Goal: Task Accomplishment & Management: Manage account settings

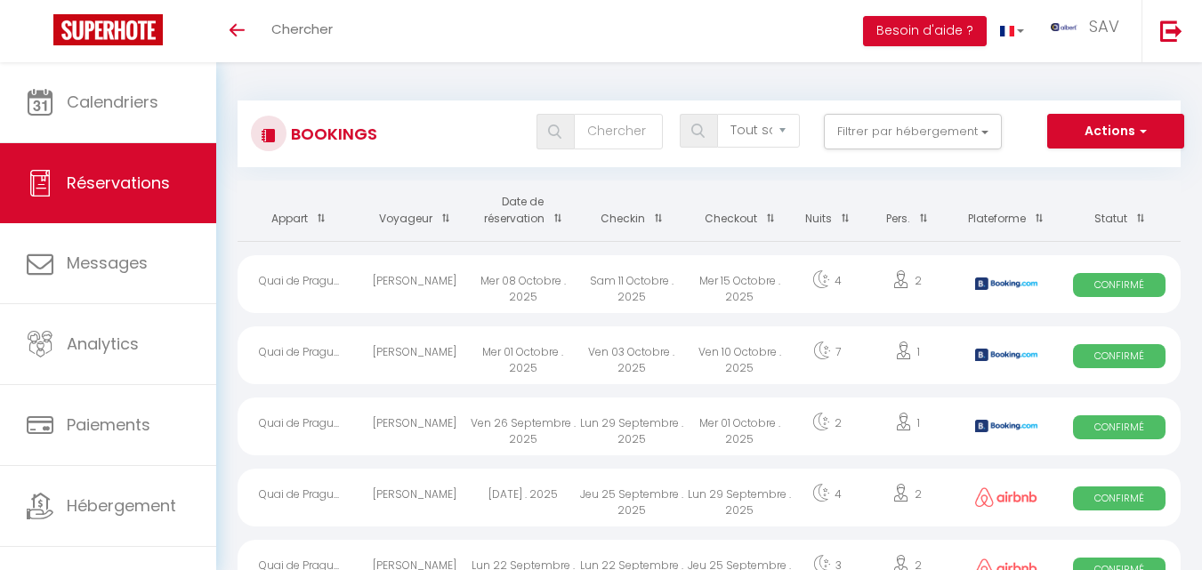
select select "not_cancelled"
click at [918, 137] on button "Filtrer par hébergement" at bounding box center [913, 132] width 178 height 36
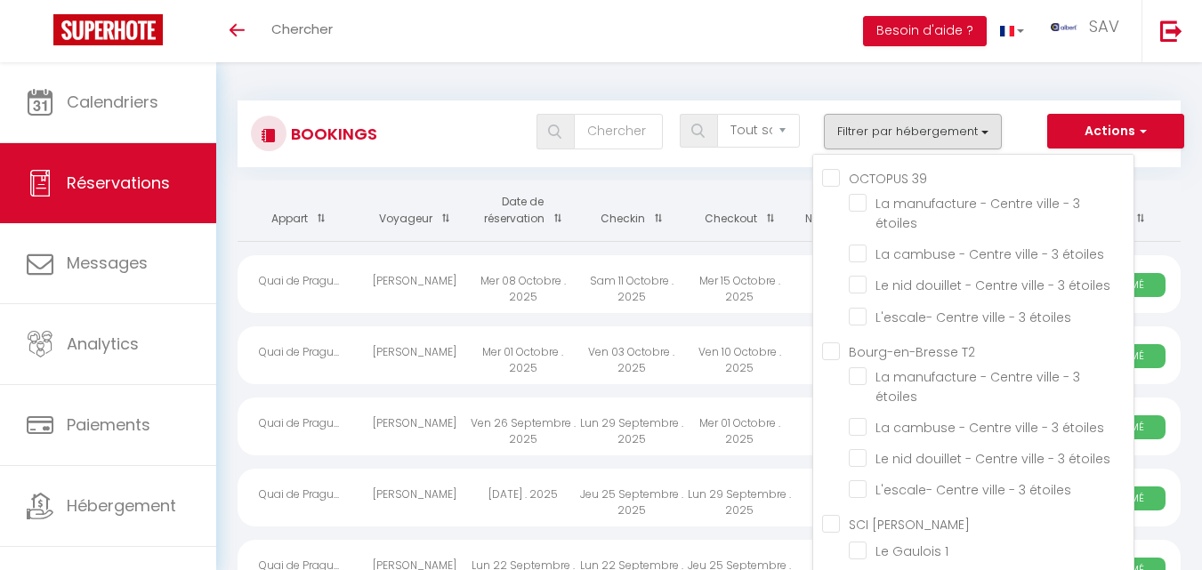
scroll to position [19230, 0]
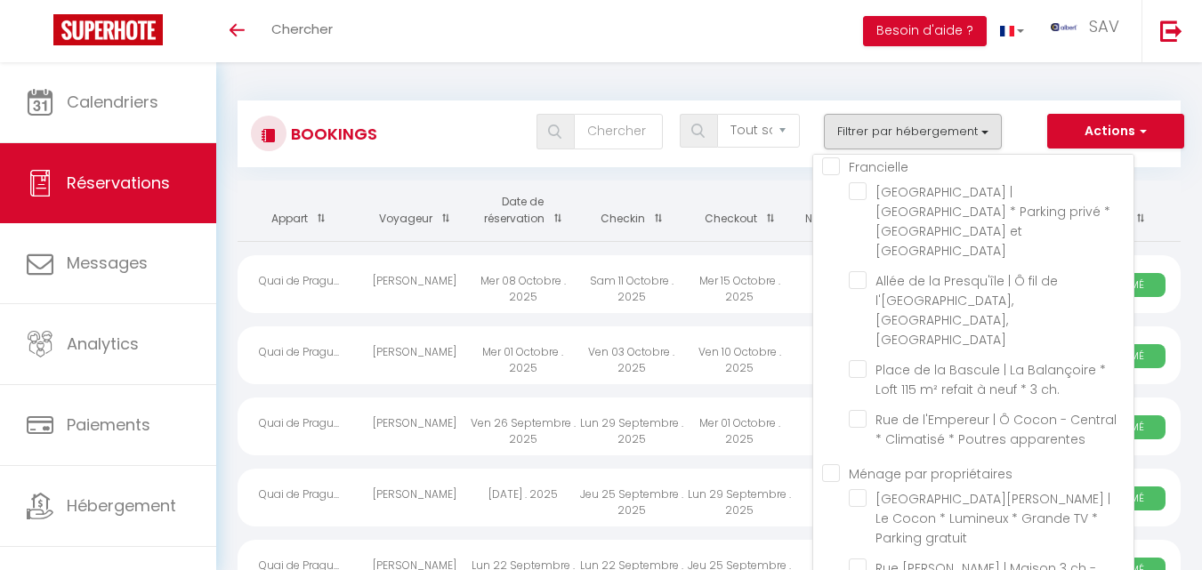
drag, startPoint x: 864, startPoint y: 511, endPoint x: 856, endPoint y: 495, distance: 18.7
checkbox input "false"
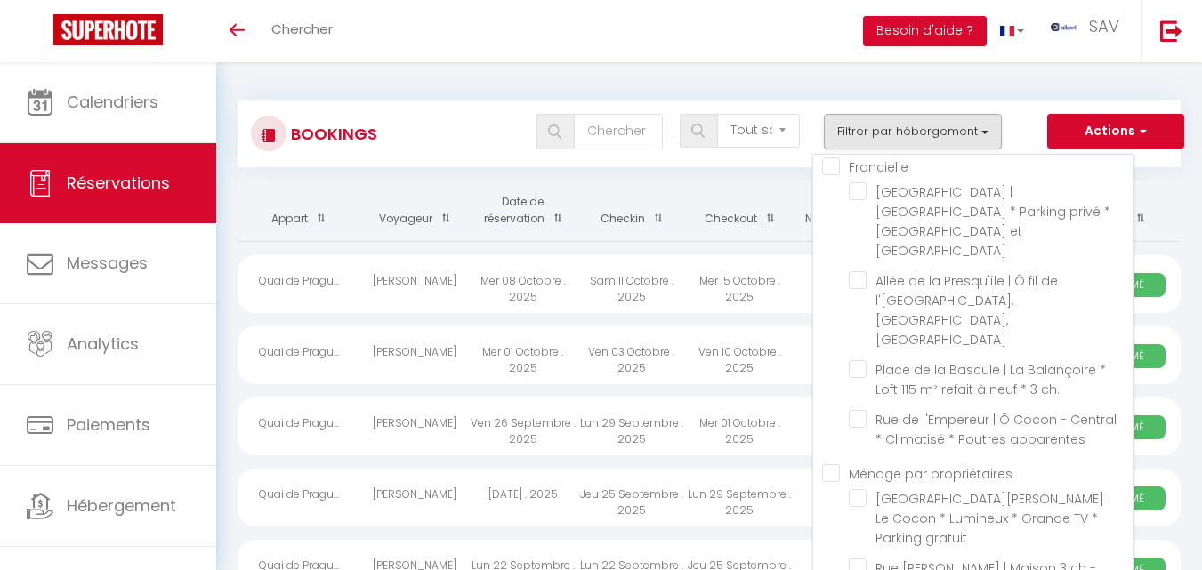
checkbox input "false"
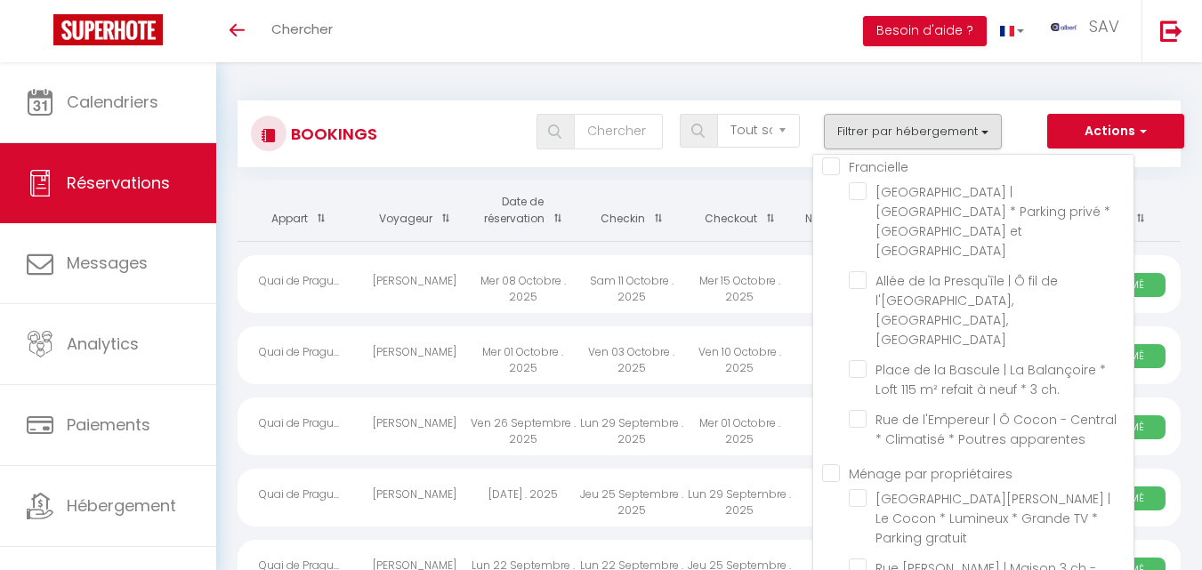
checkbox input "false"
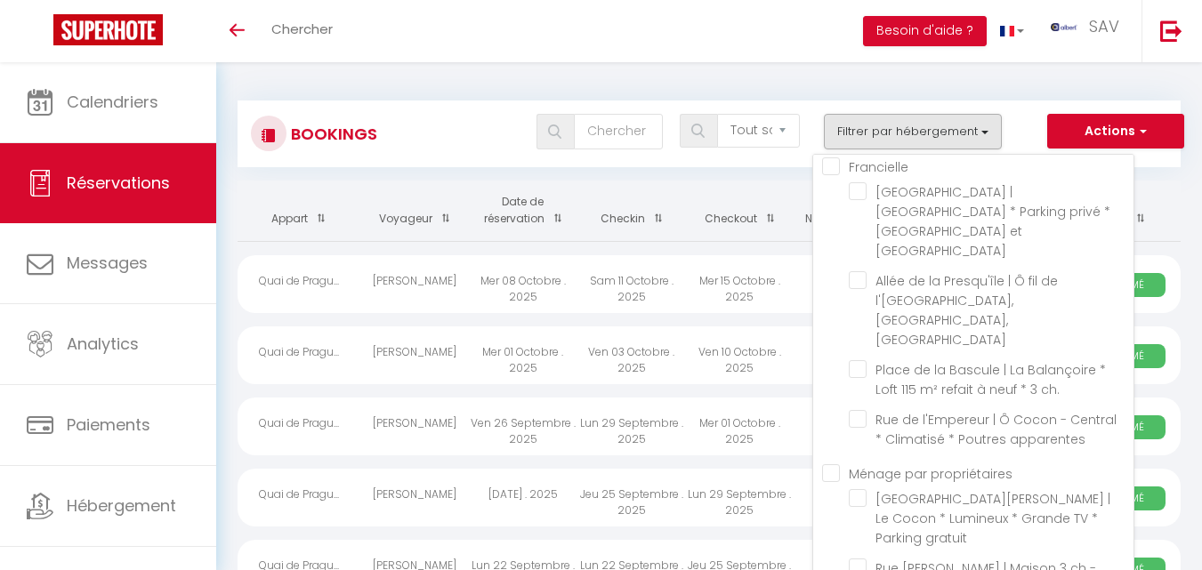
checkbox input "false"
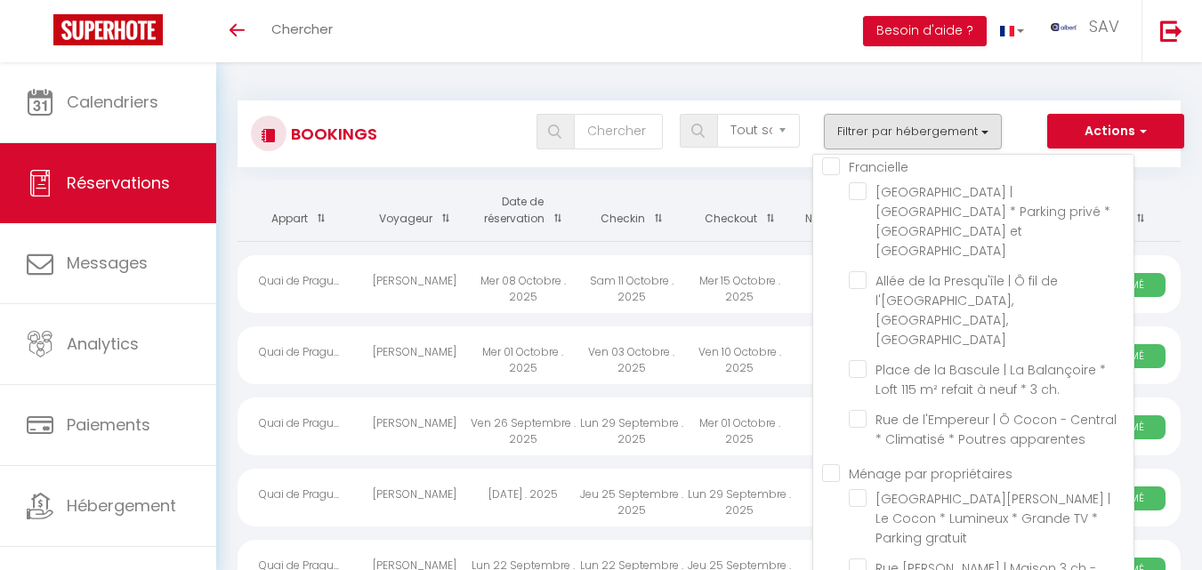
checkbox input "false"
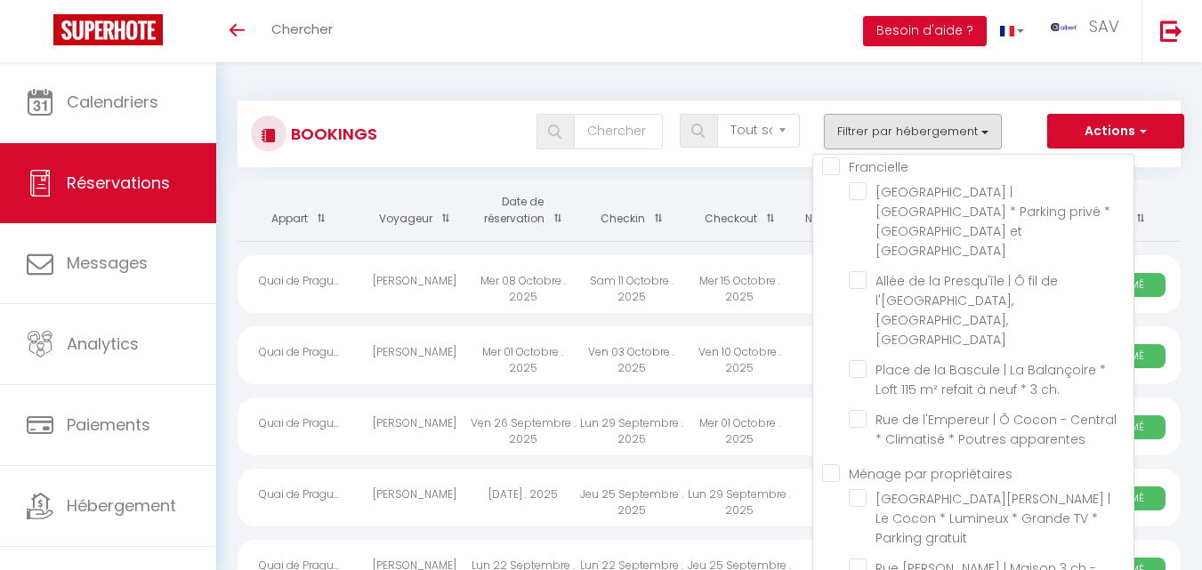
checkbox input "false"
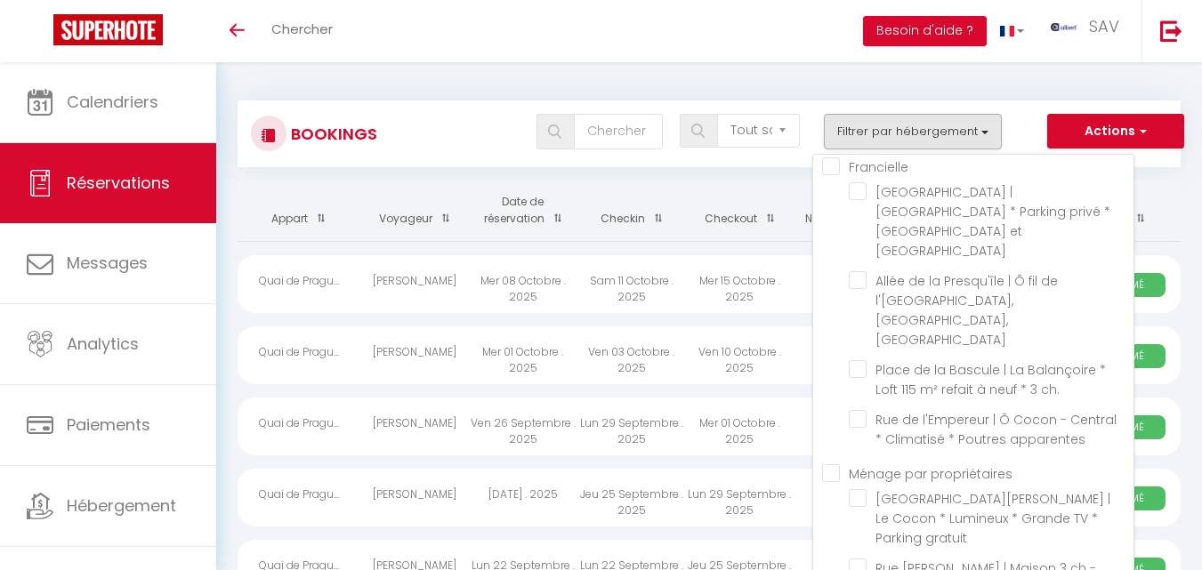
checkbox input "false"
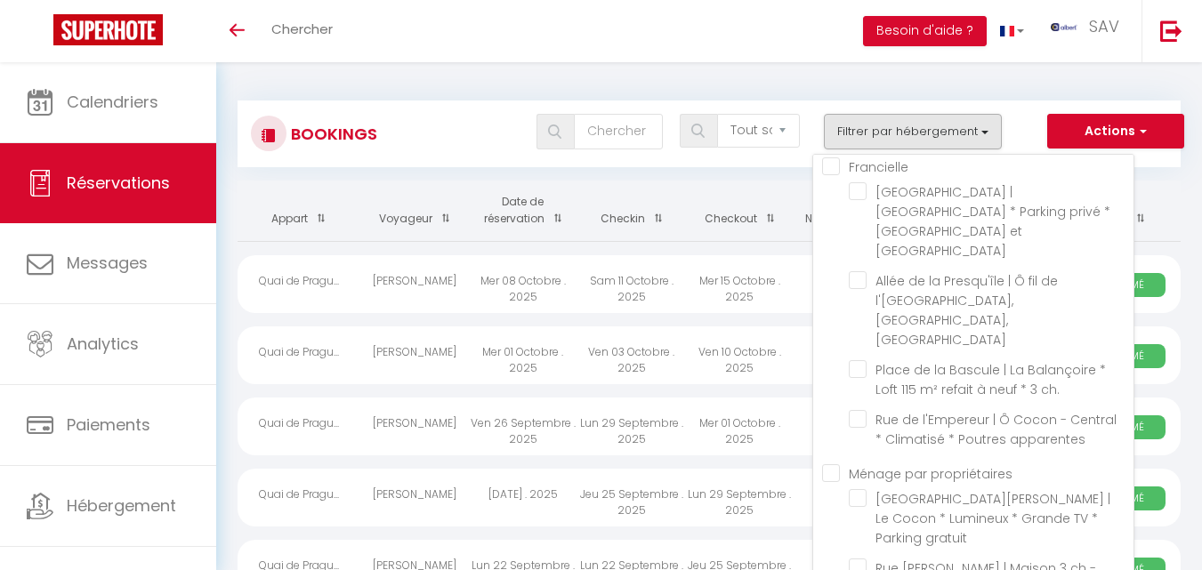
checkbox input "false"
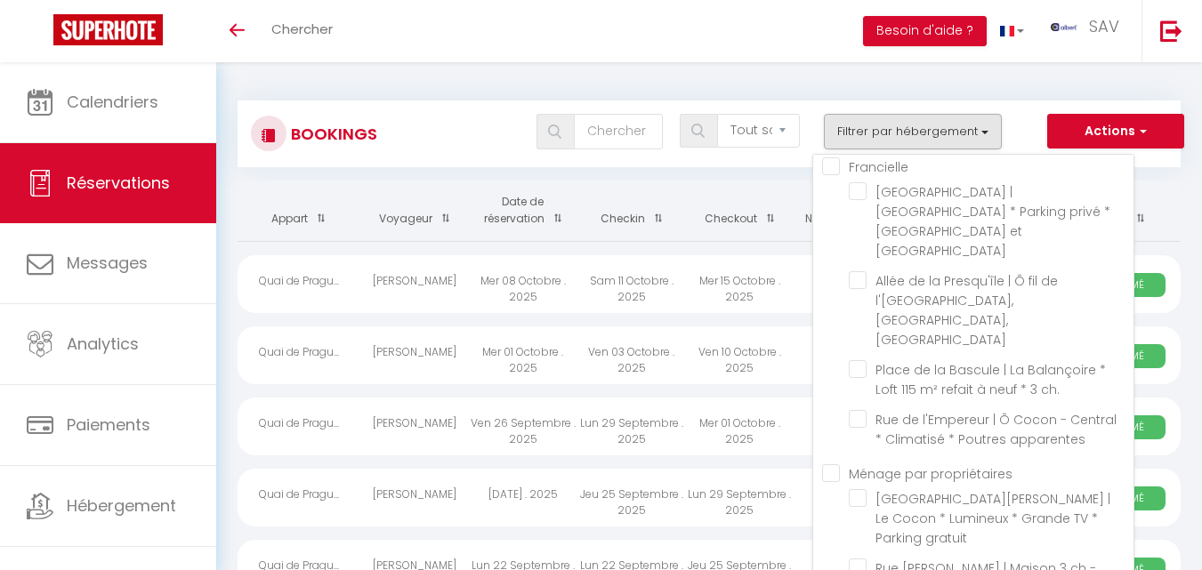
checkbox input "false"
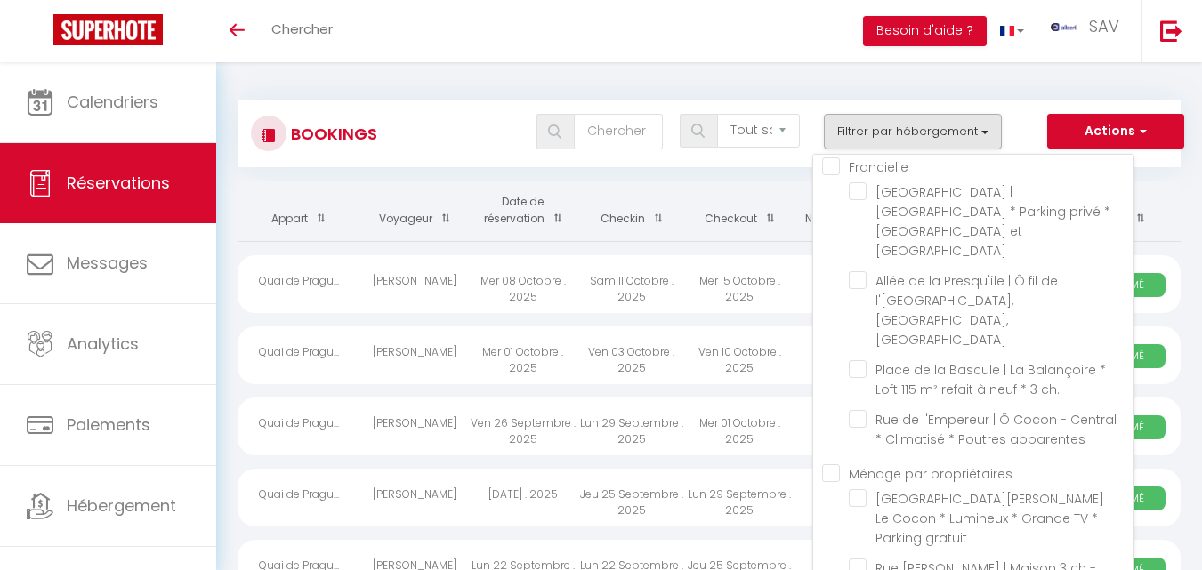
checkbox input "false"
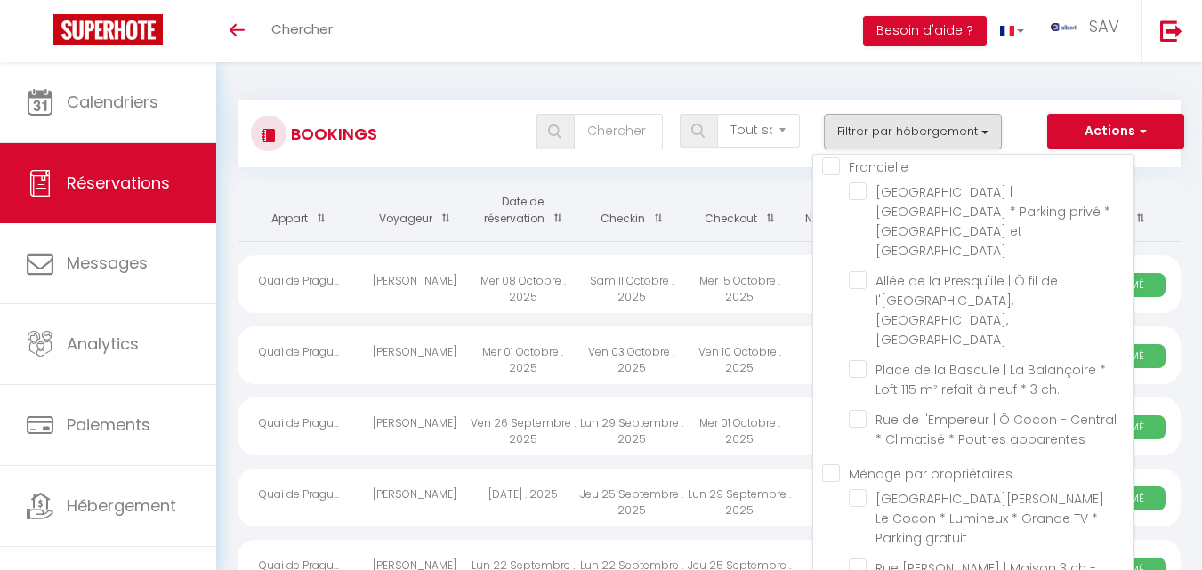
checkbox input "false"
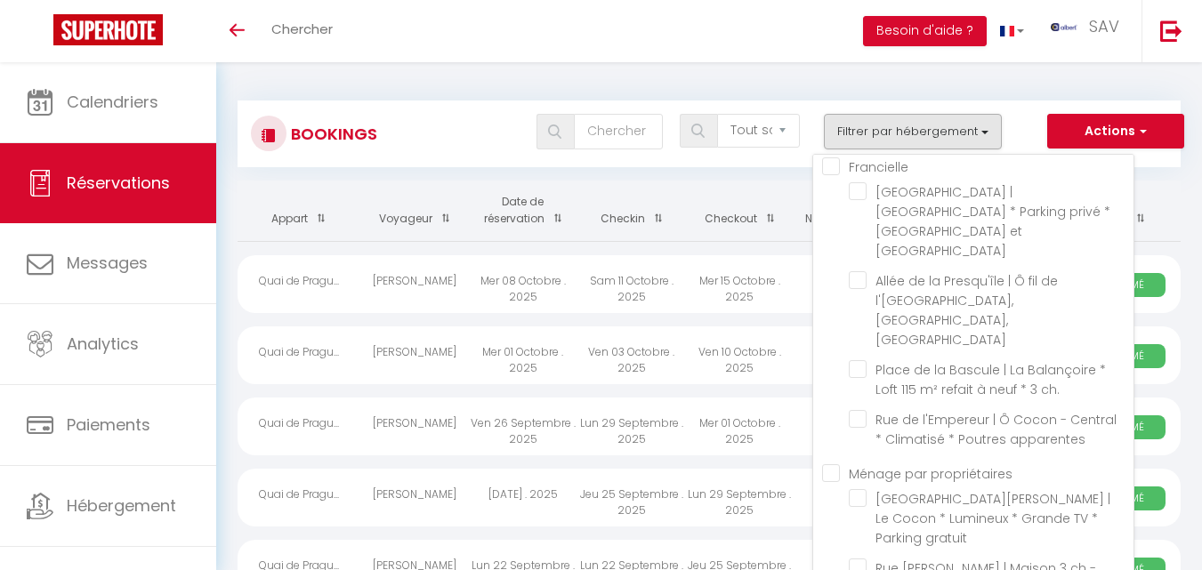
checkbox input "false"
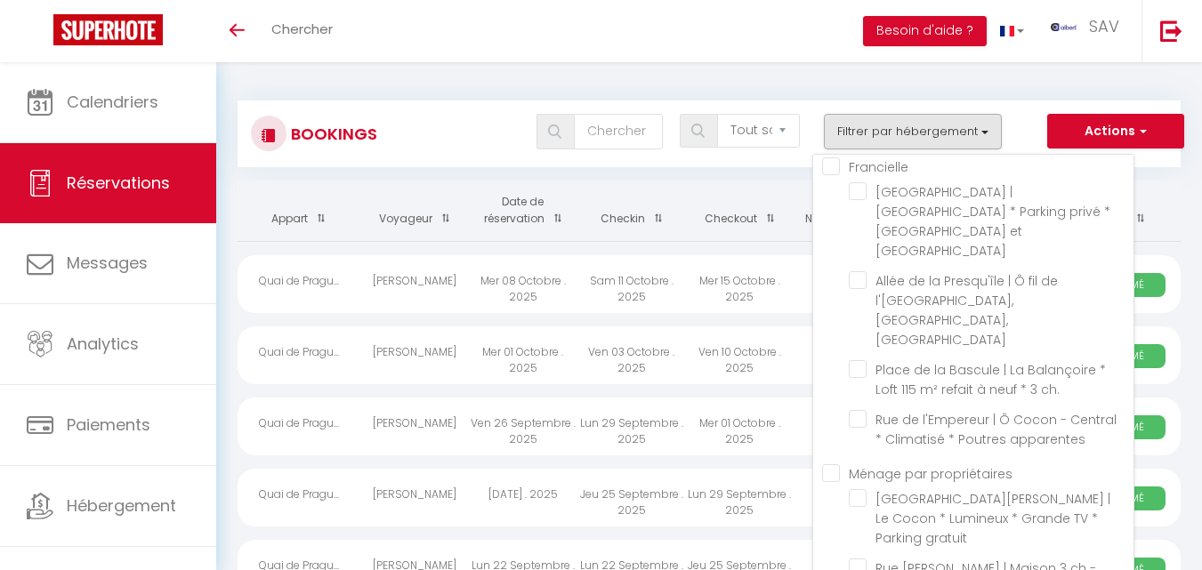
checkbox input "false"
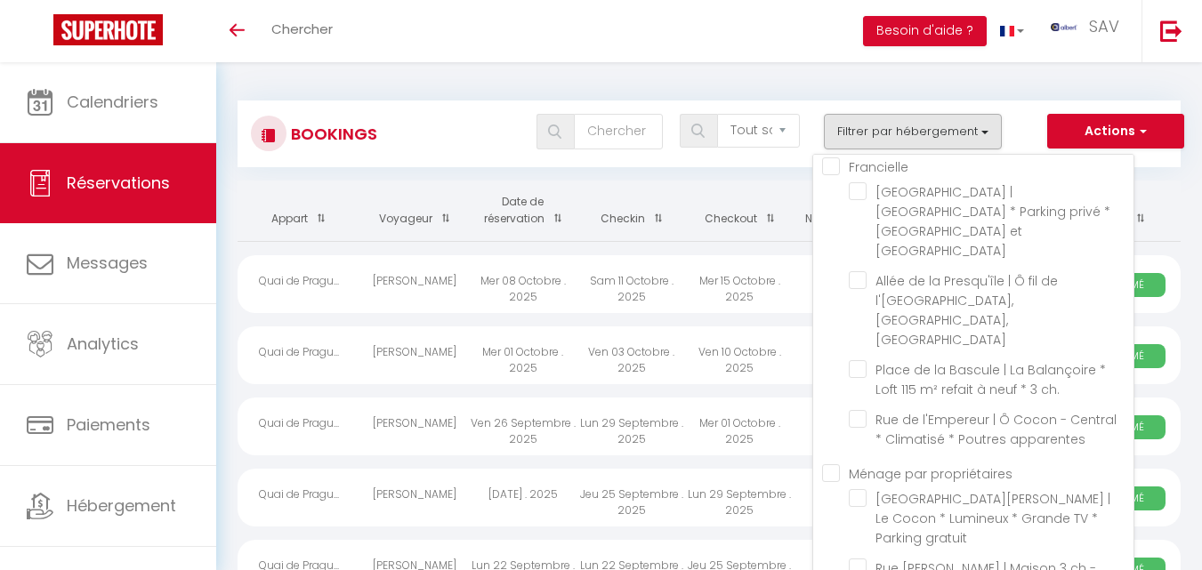
checkbox input "false"
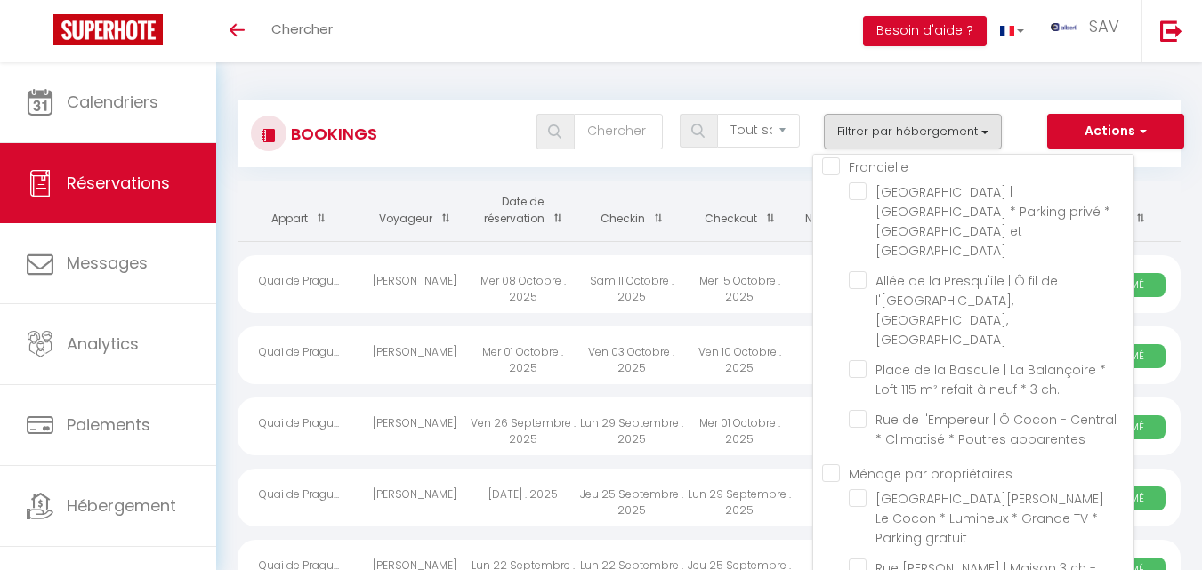
checkbox input "false"
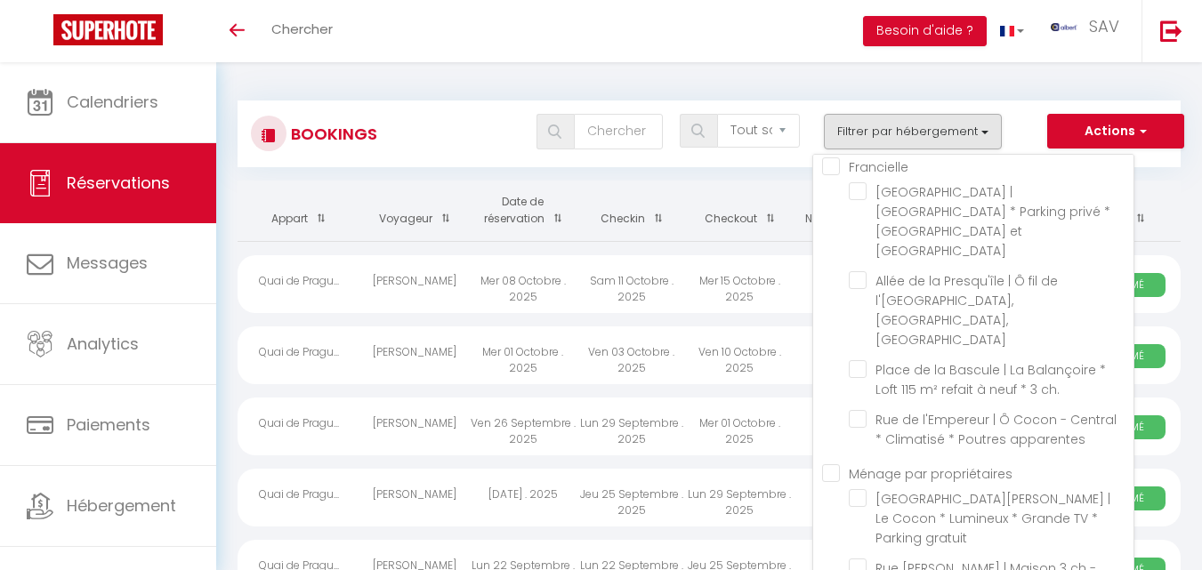
checkbox input "false"
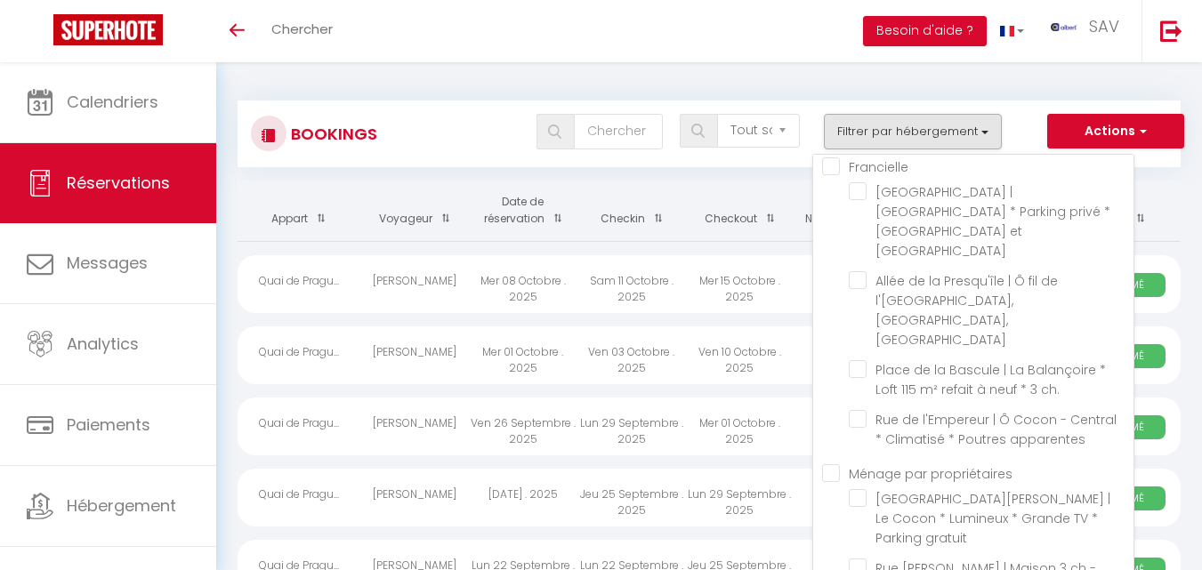
checkbox input "false"
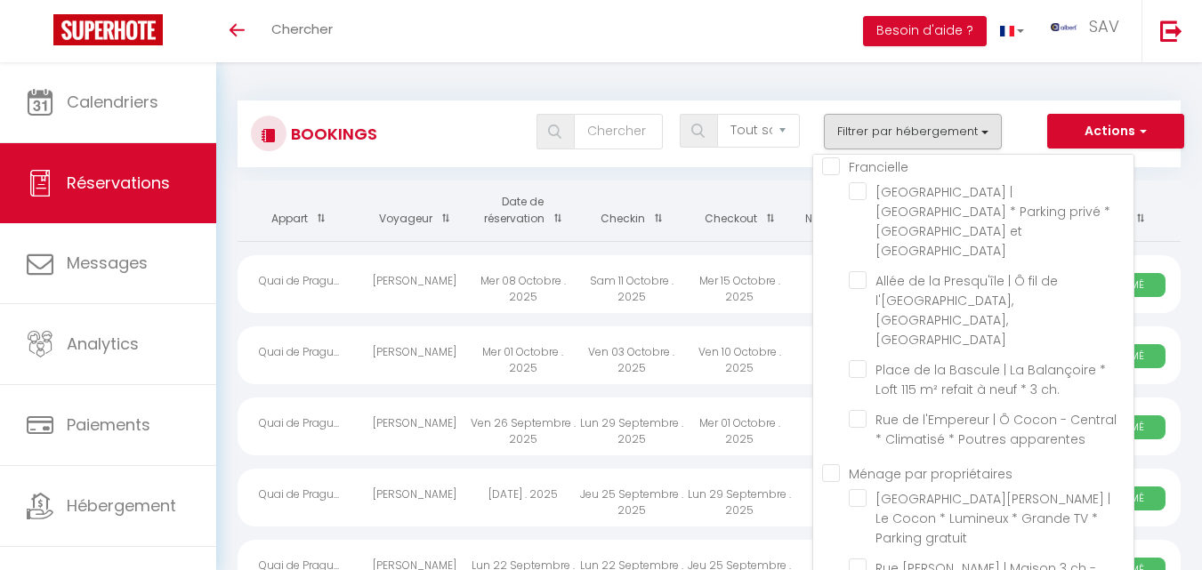
checkbox input "false"
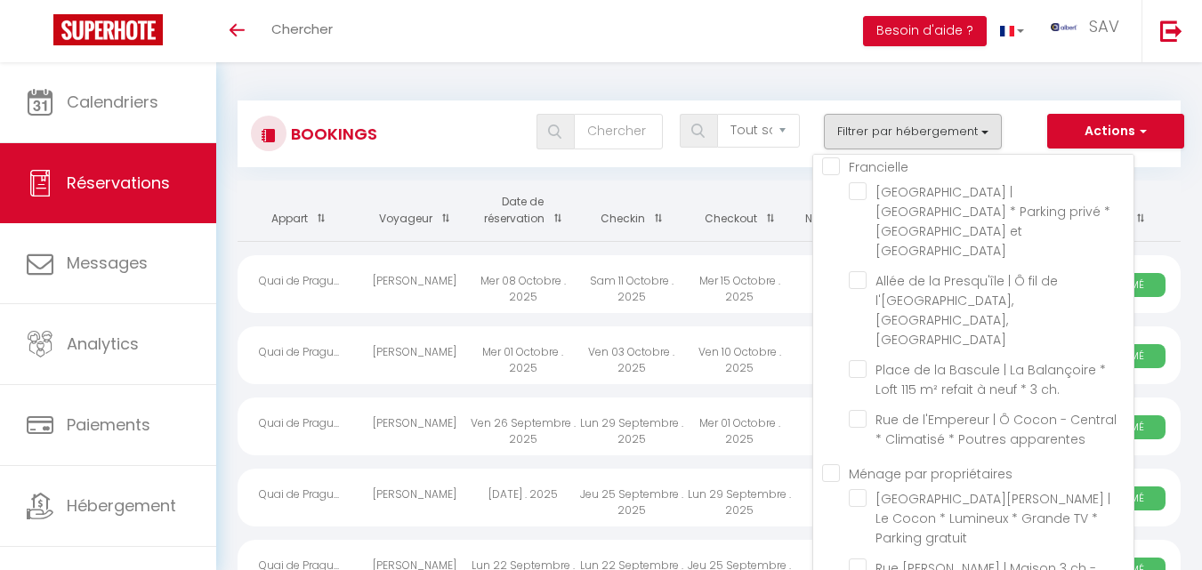
checkbox input "false"
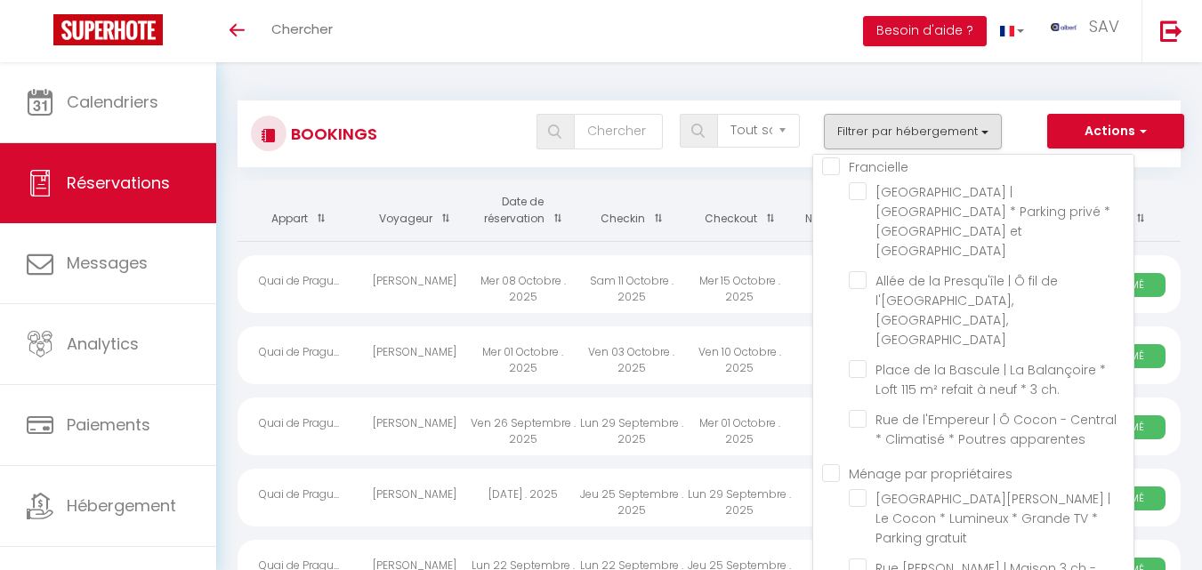
checkbox input "false"
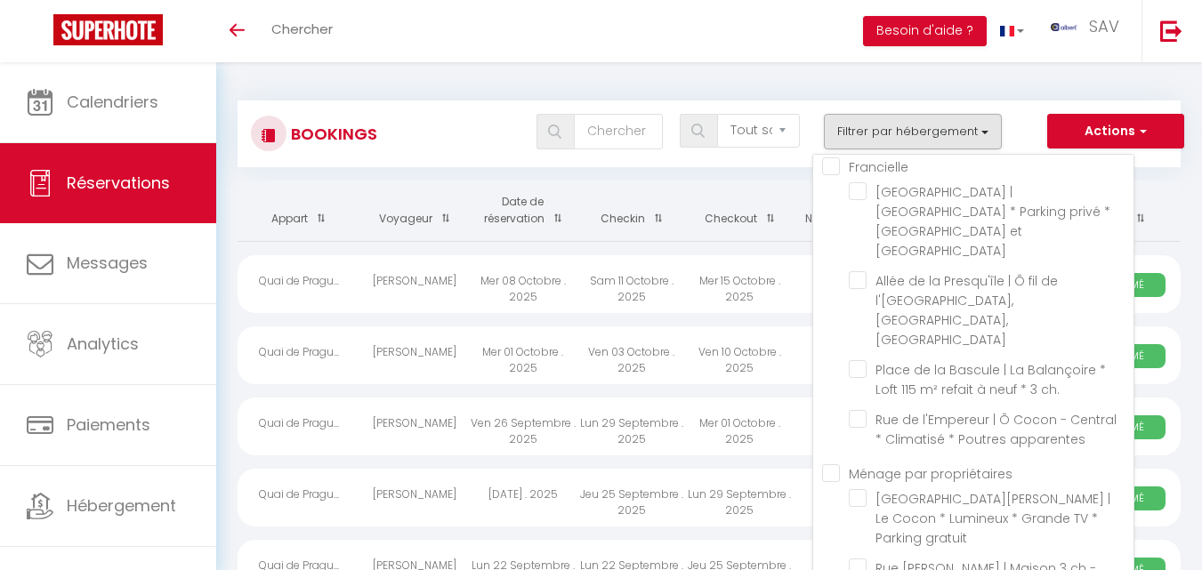
checkbox input "false"
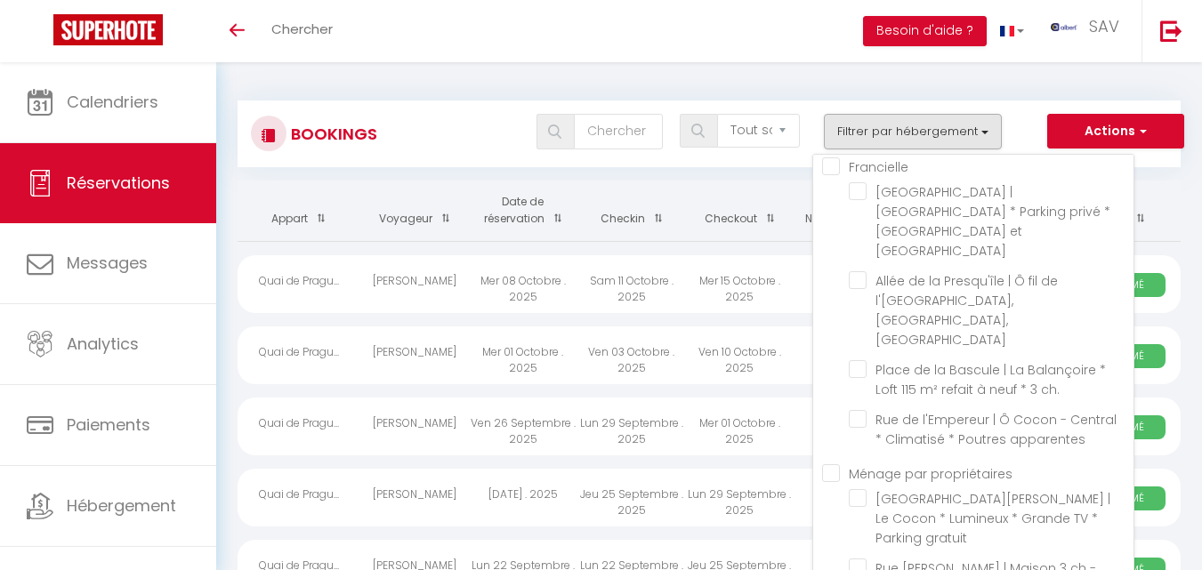
checkbox input "false"
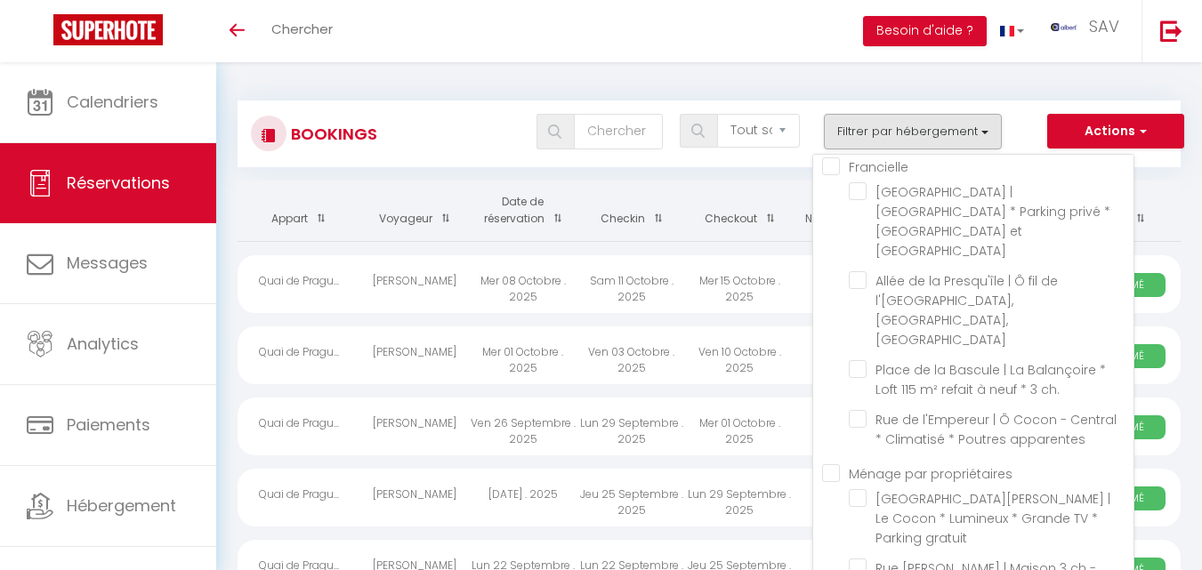
checkbox input "false"
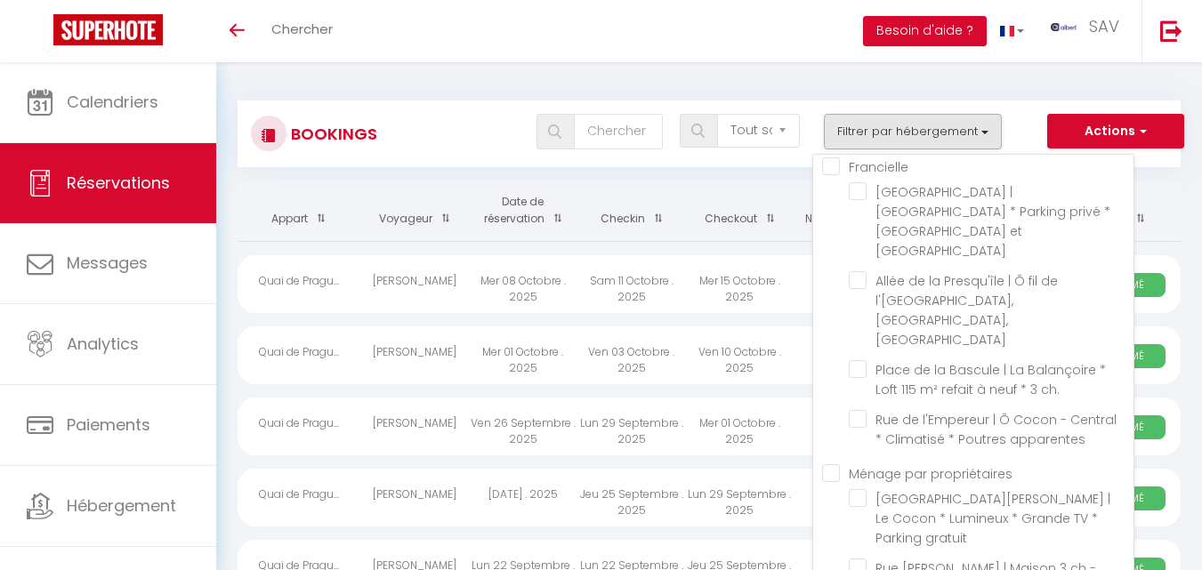
checkbox input "false"
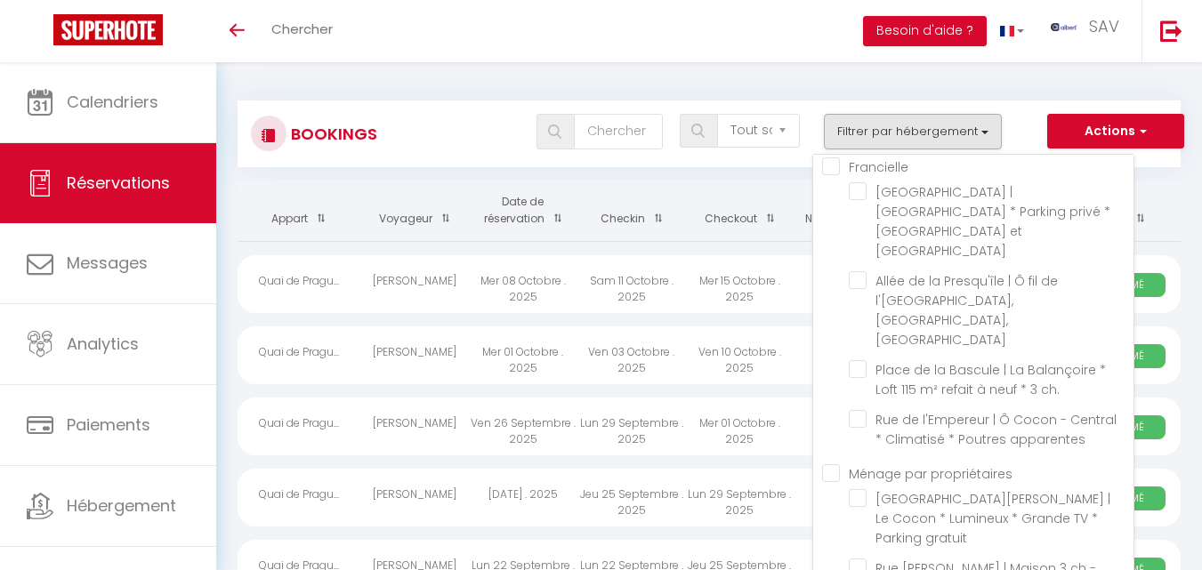
checkbox input "false"
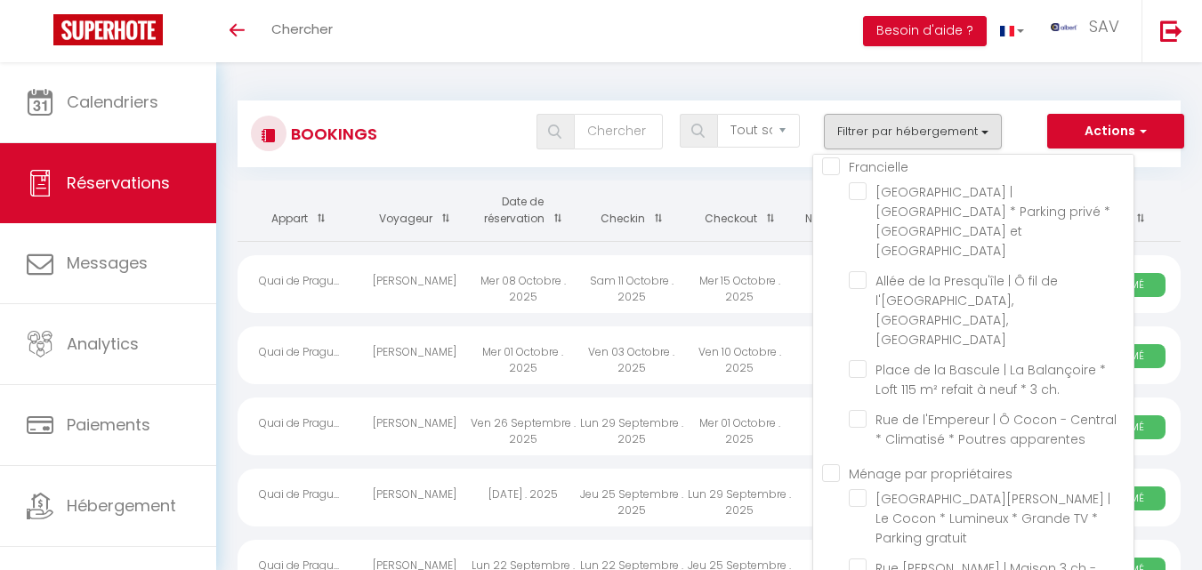
checkbox input "false"
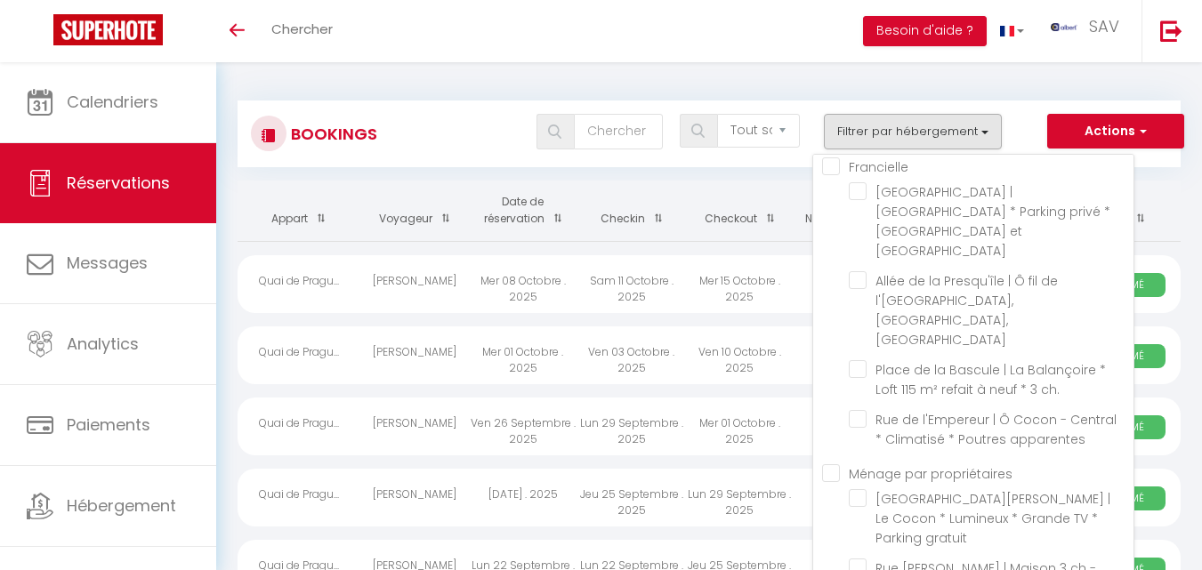
checkbox input "false"
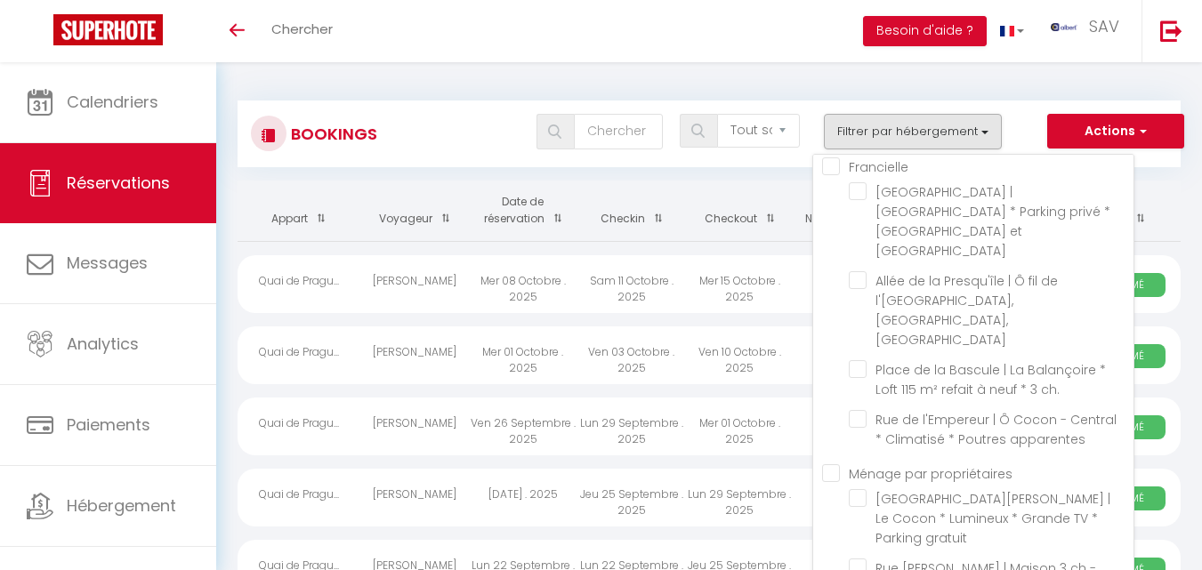
checkbox input "false"
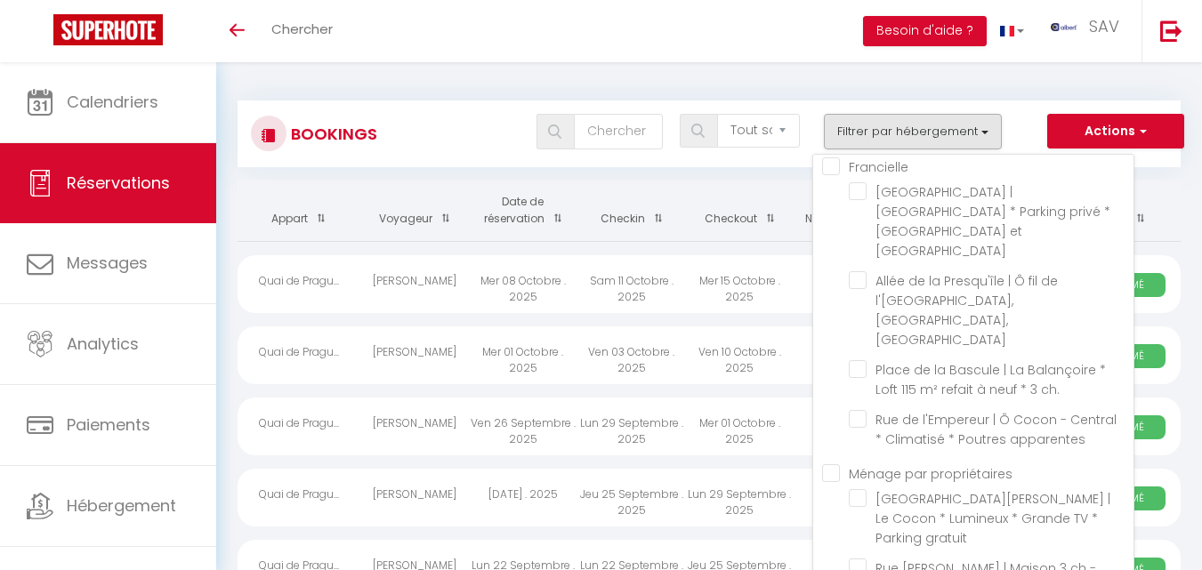
checkbox input "false"
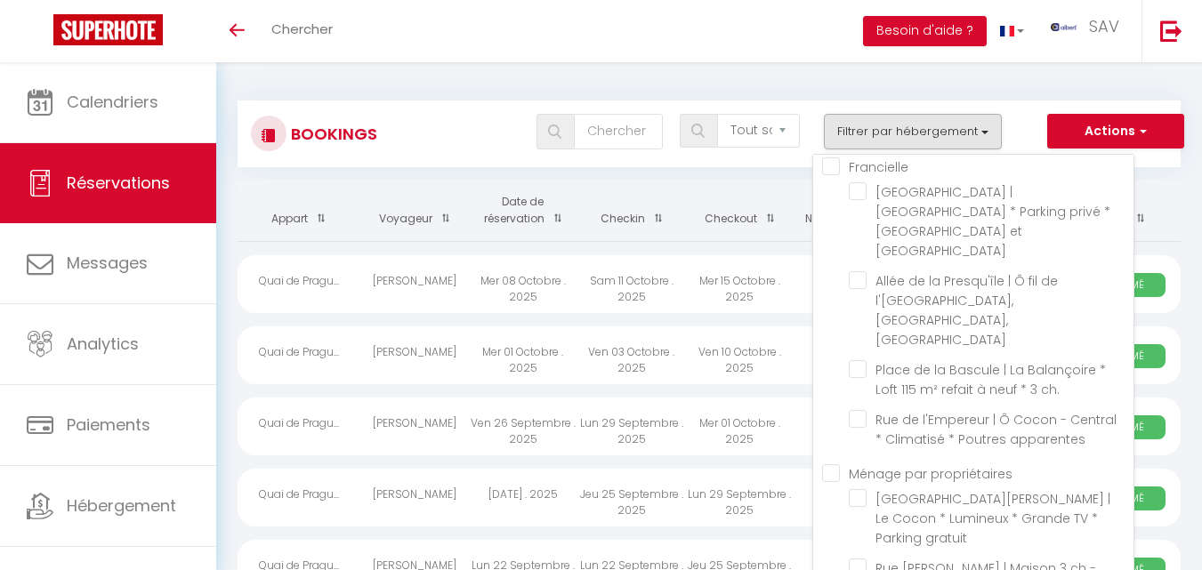
checkbox input "false"
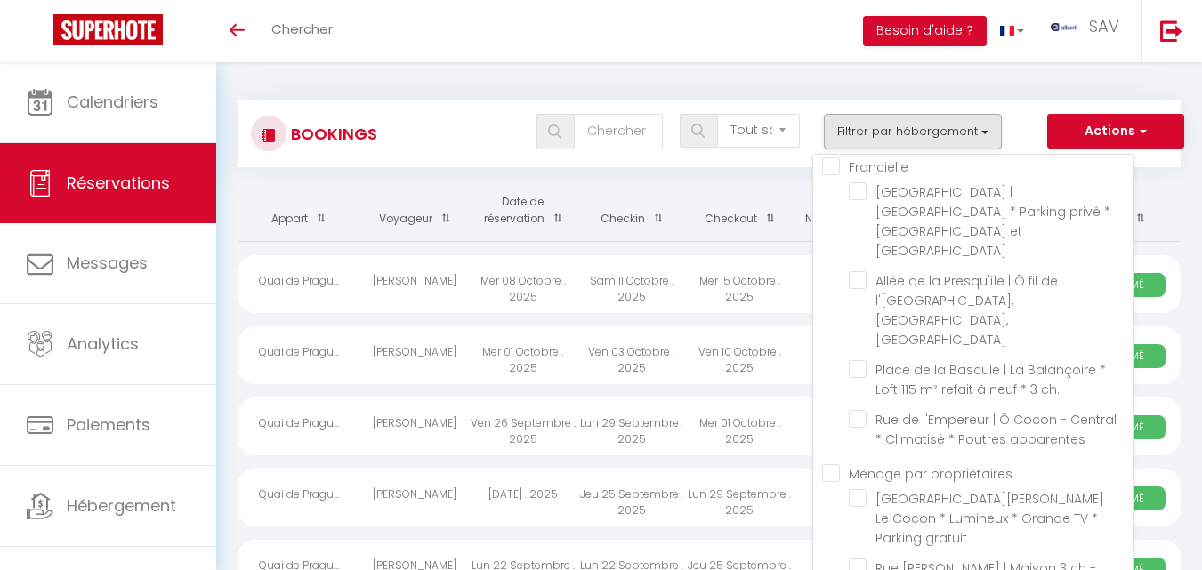
checkbox input "false"
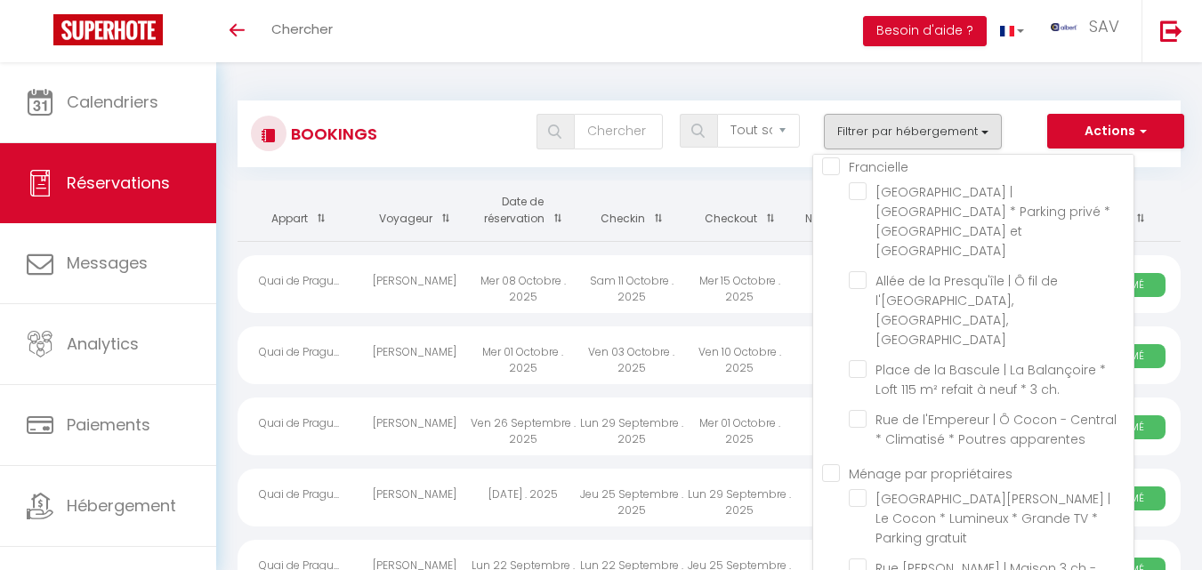
checkbox input "false"
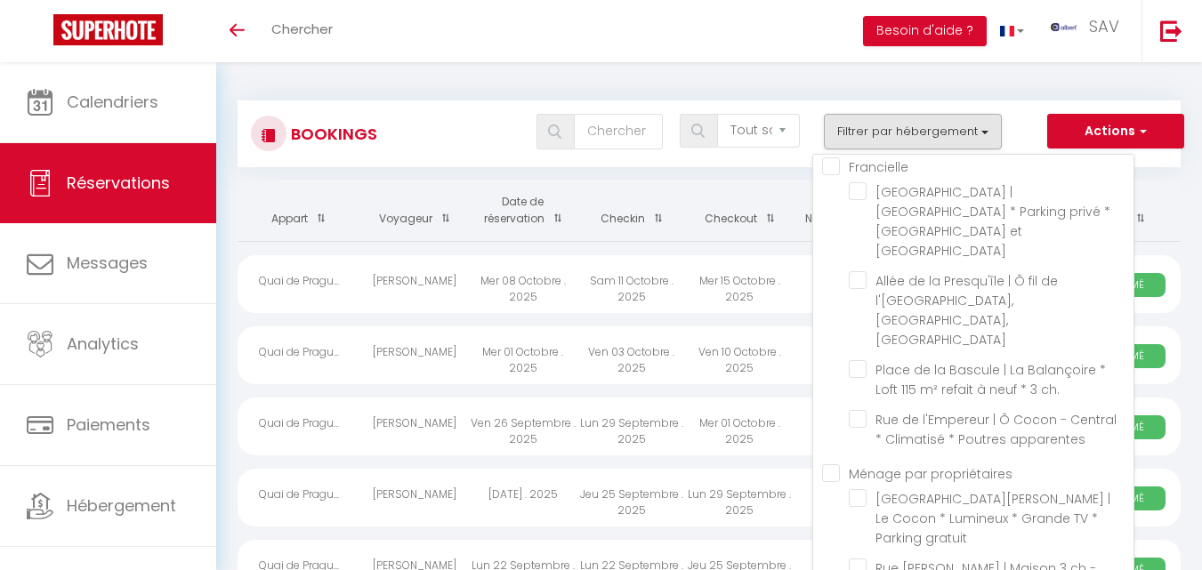
checkbox input "false"
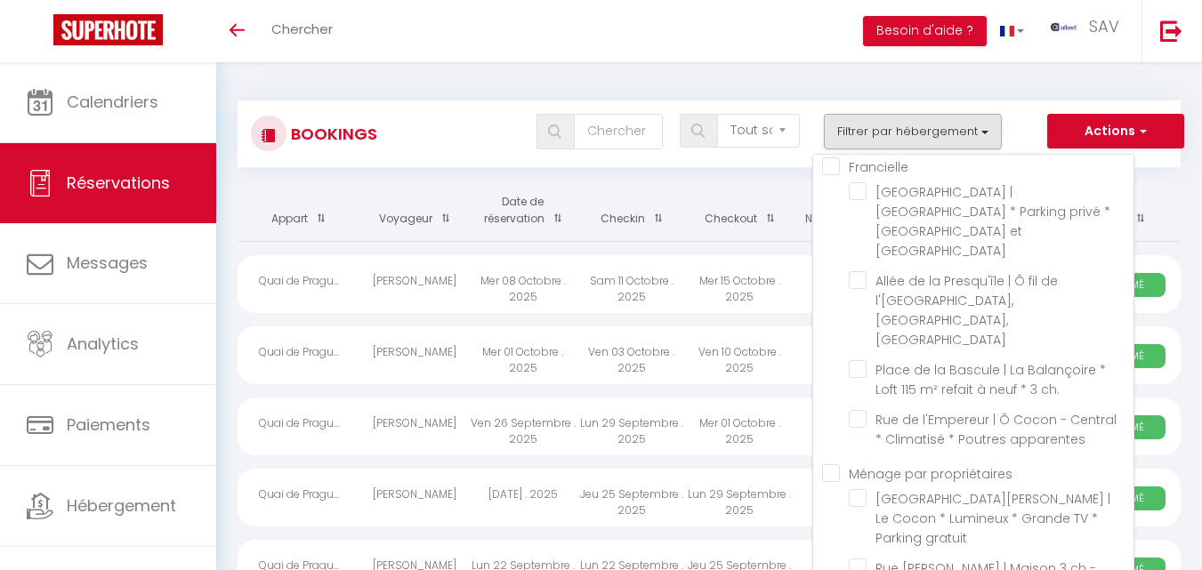
checkbox input "false"
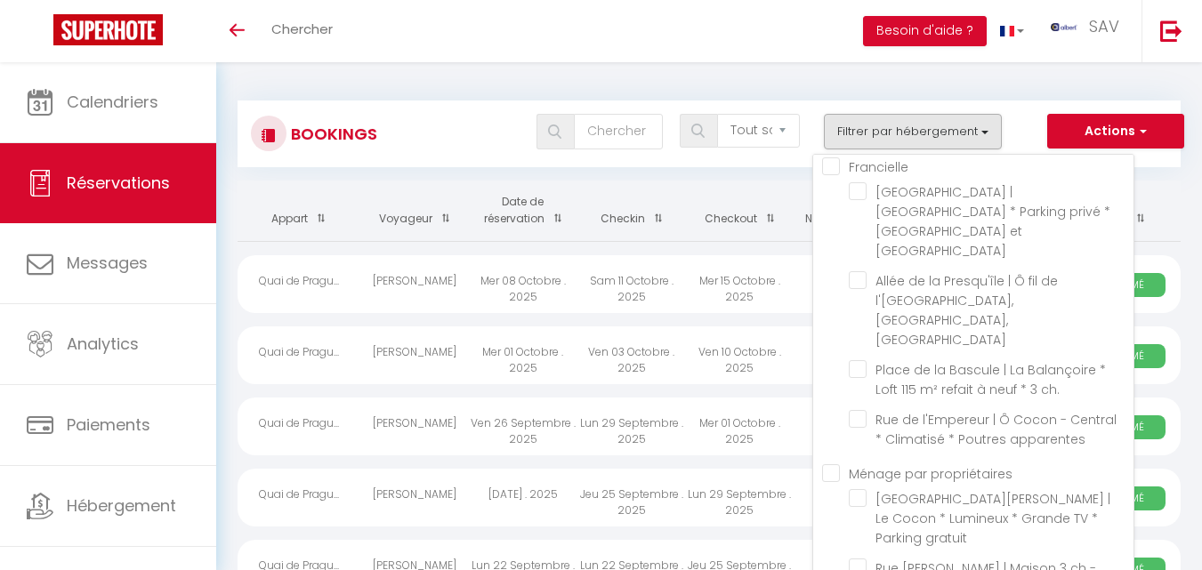
checkbox input "false"
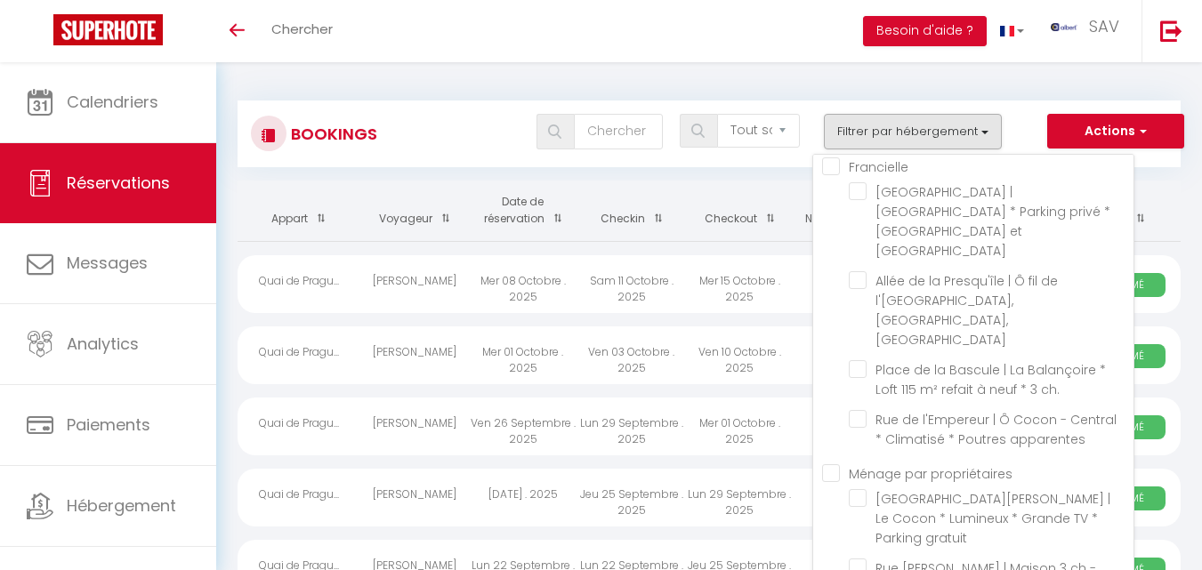
checkbox input "false"
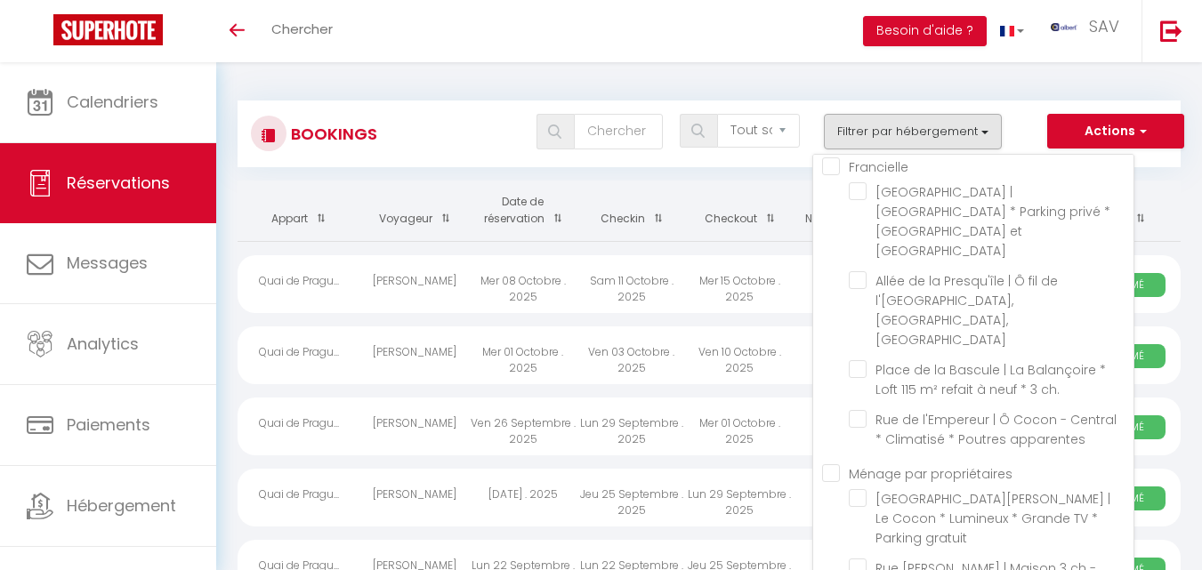
checkbox input "false"
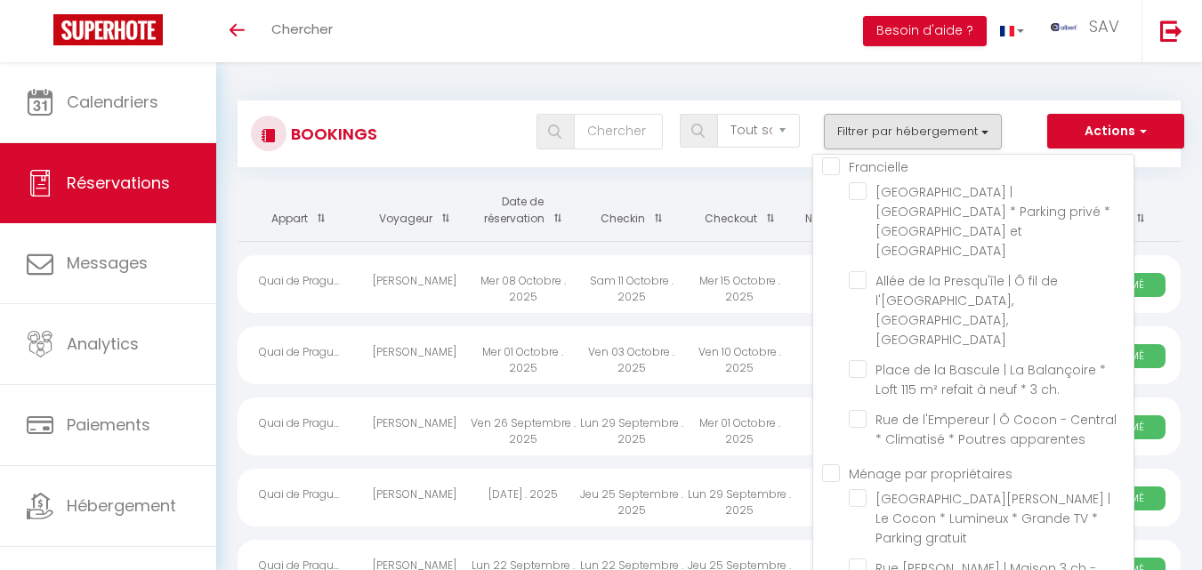
checkbox input "false"
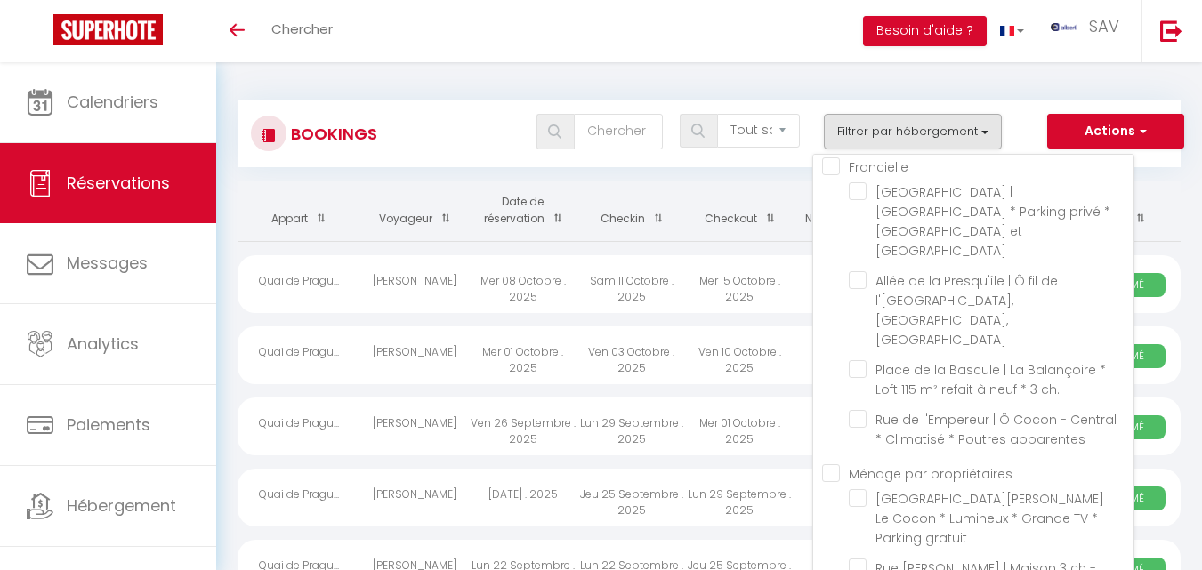
checkbox input "false"
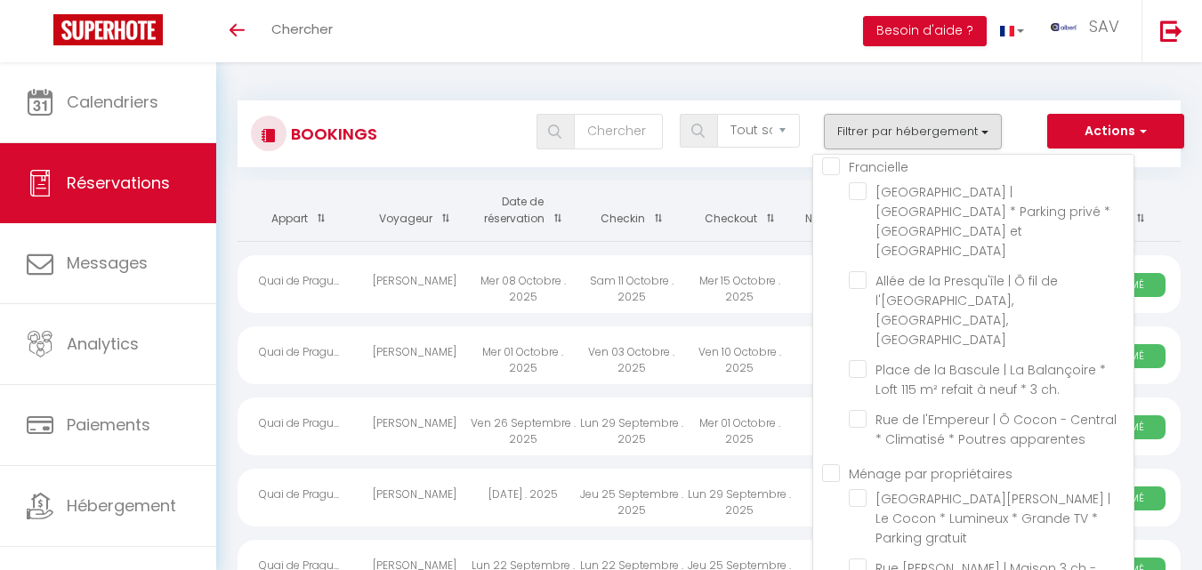
checkbox input "false"
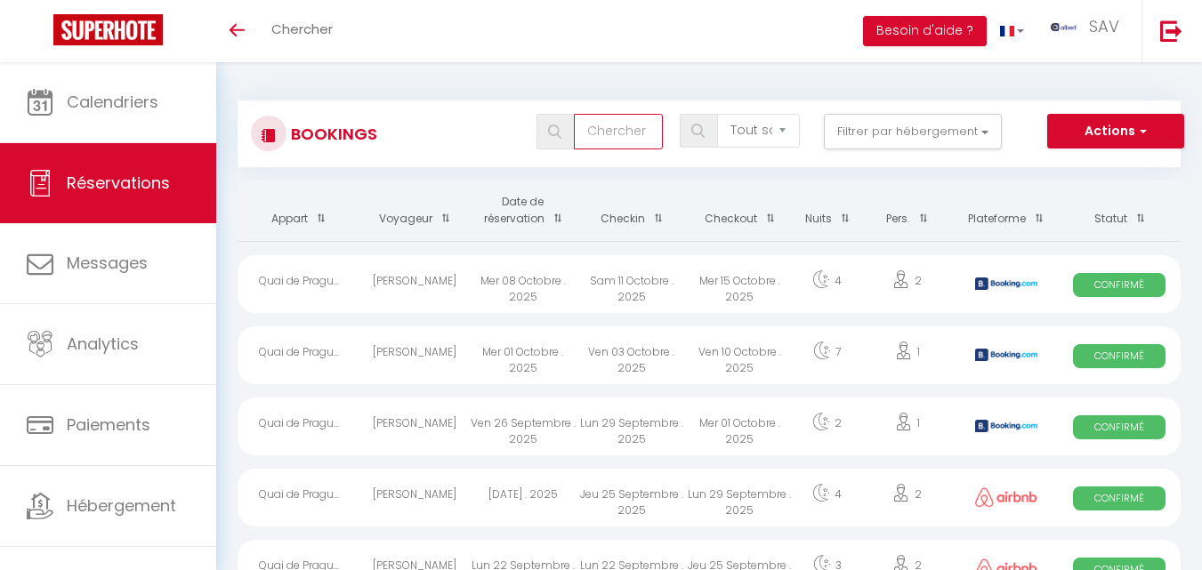
click at [629, 135] on input "text" at bounding box center [618, 132] width 89 height 36
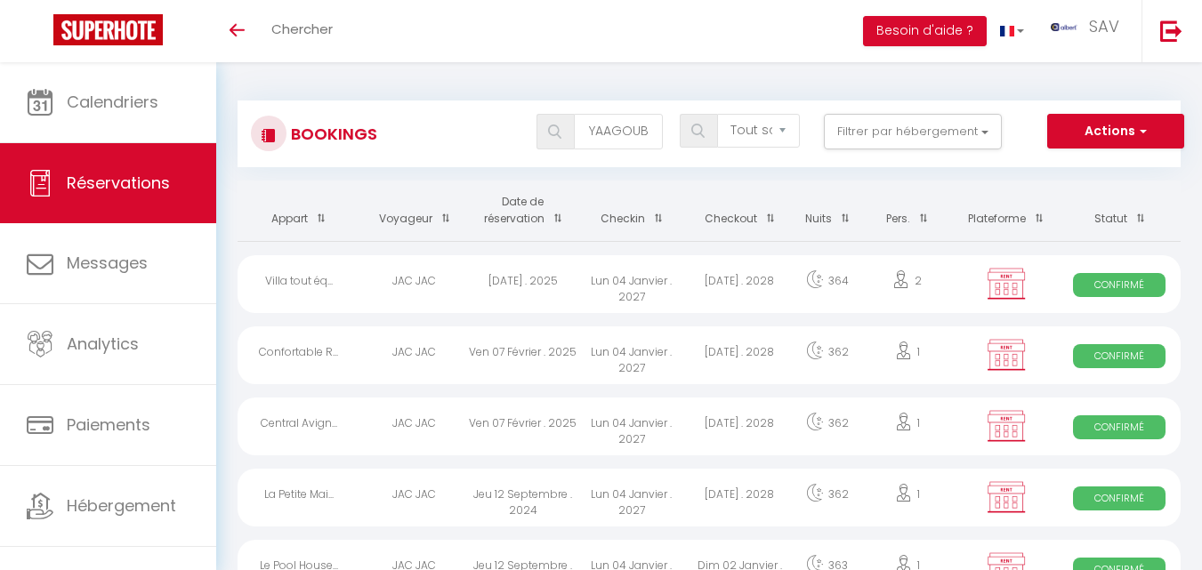
scroll to position [0, 0]
click at [552, 128] on img at bounding box center [554, 132] width 13 height 14
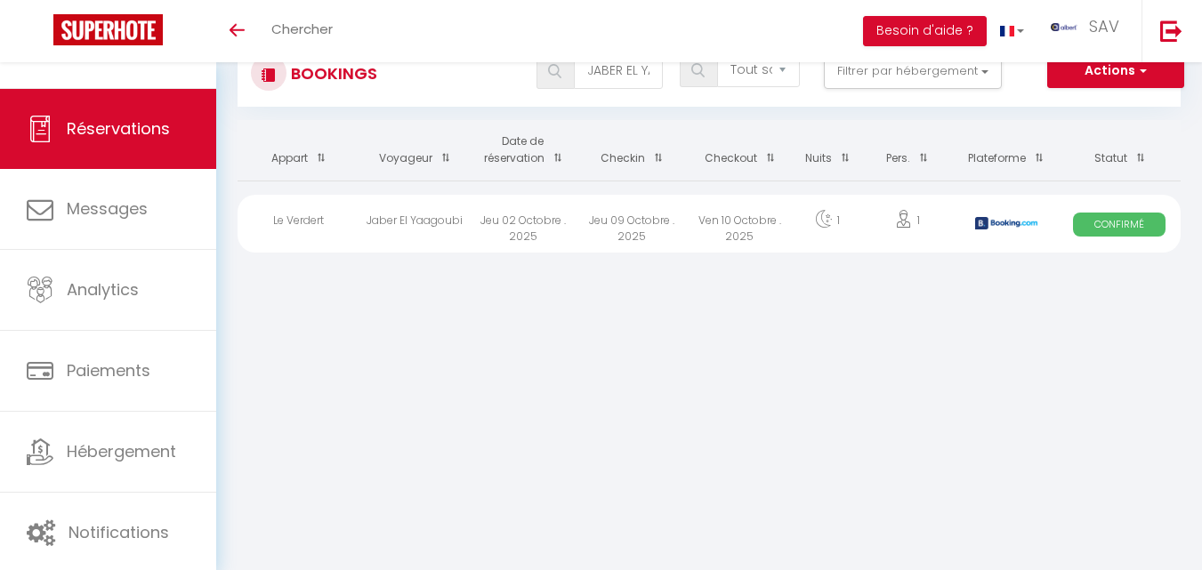
scroll to position [62, 0]
click at [623, 216] on div "Jeu 09 Octobre . 2025" at bounding box center [631, 222] width 109 height 58
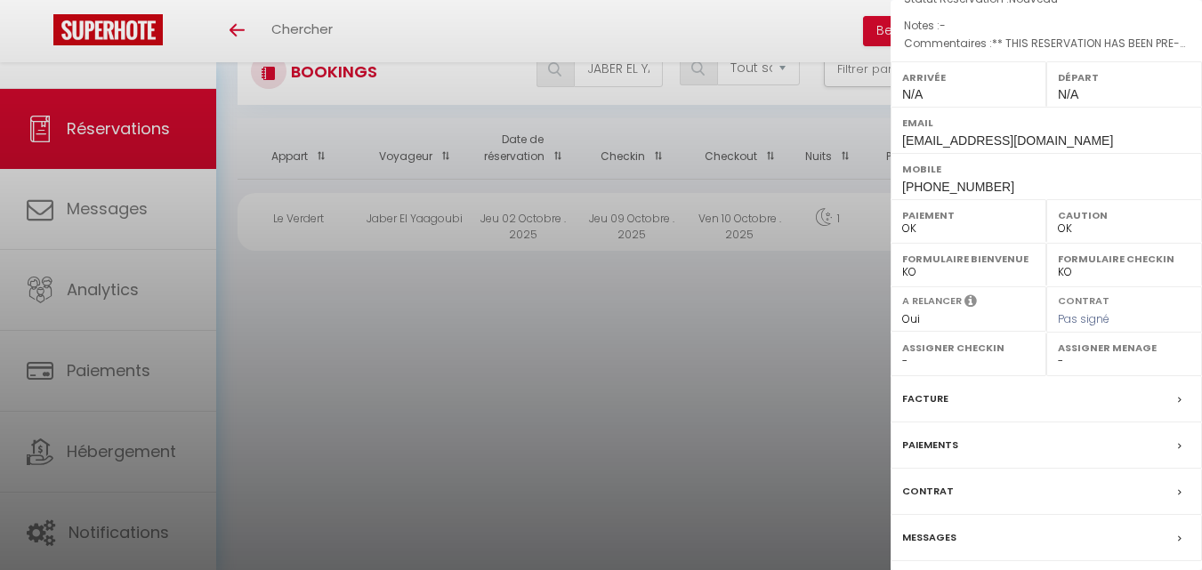
scroll to position [223, 0]
click at [939, 530] on label "Messages" at bounding box center [929, 537] width 54 height 19
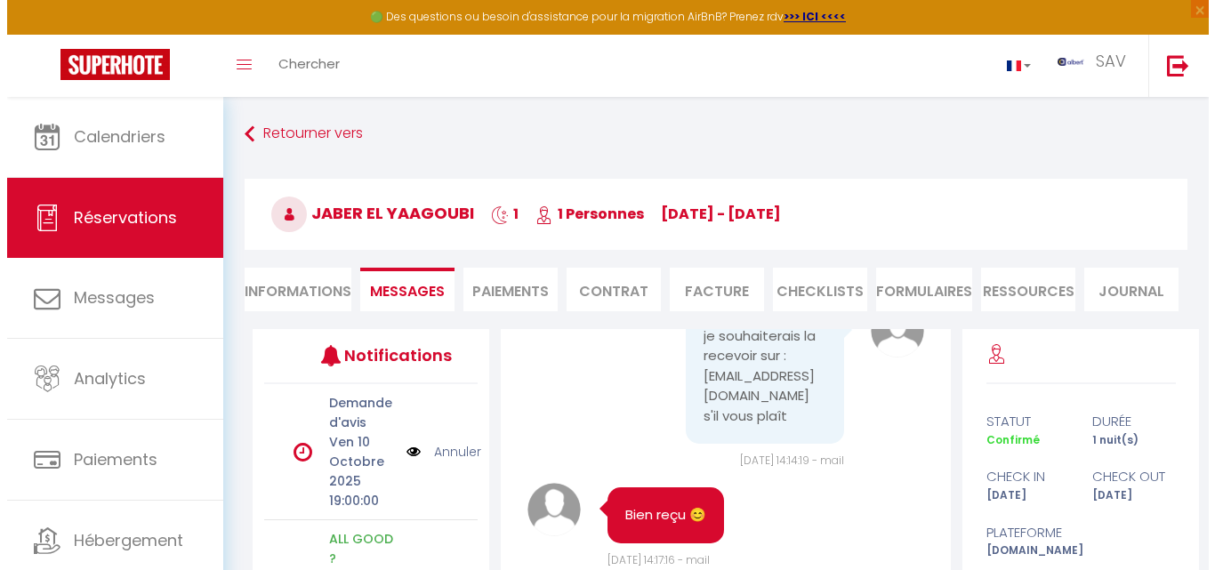
scroll to position [89, 0]
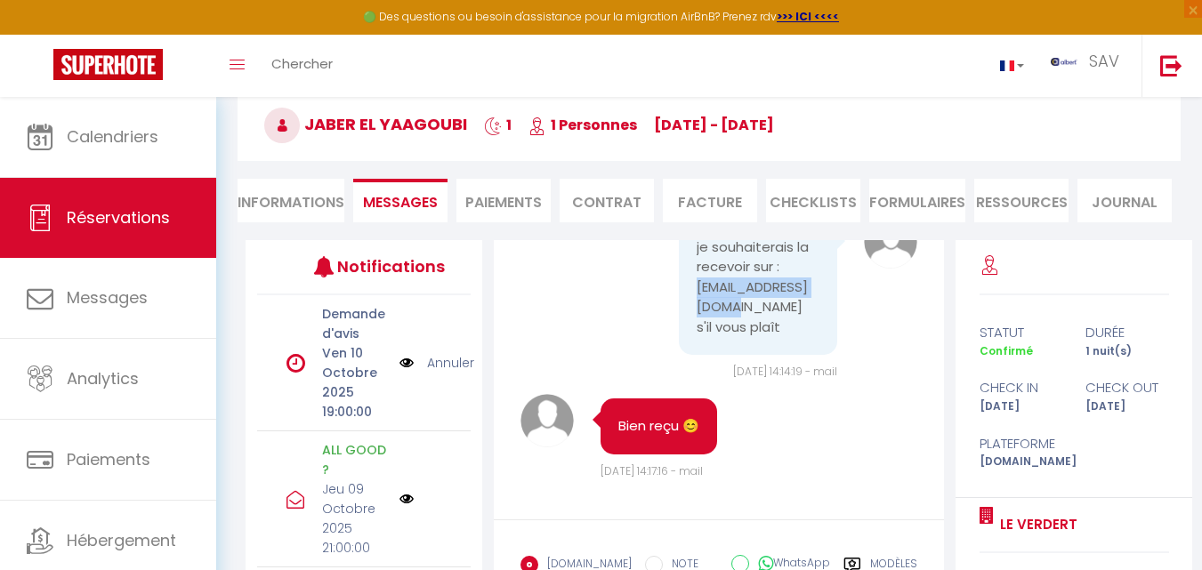
drag, startPoint x: 719, startPoint y: 306, endPoint x: 684, endPoint y: 287, distance: 39.4
click at [684, 287] on div "je souhaiterais la recevoir sur : [EMAIL_ADDRESS][DOMAIN_NAME] s'il vous plaît" at bounding box center [758, 288] width 158 height 136
copy pre "[EMAIL_ADDRESS][DOMAIN_NAME]"
click at [715, 196] on li "Facture" at bounding box center [710, 201] width 94 height 44
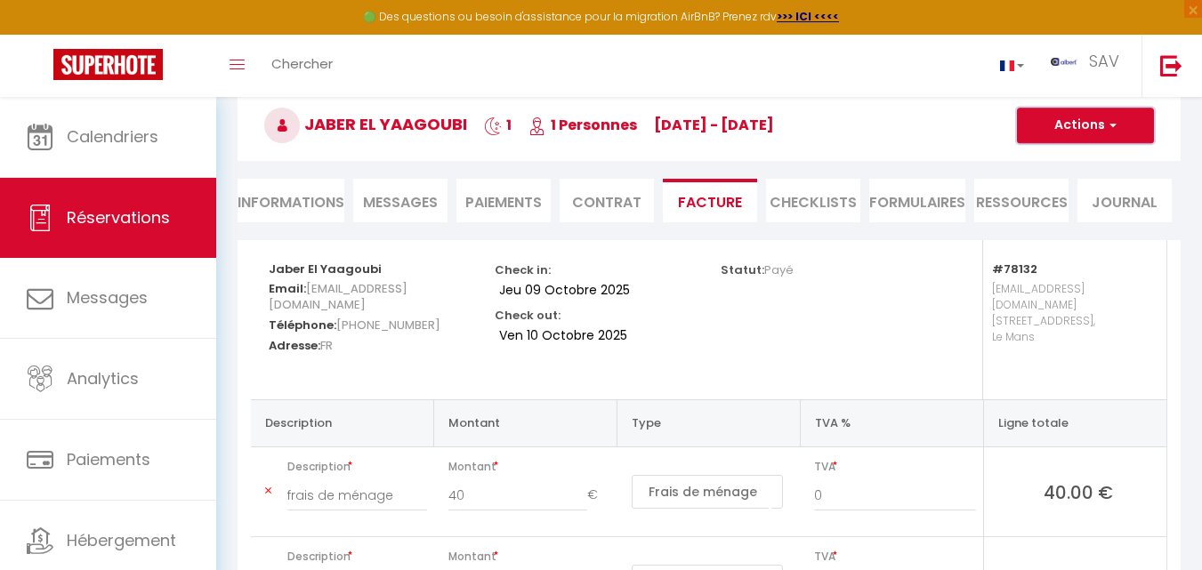
click at [1088, 139] on button "Actions" at bounding box center [1085, 126] width 137 height 36
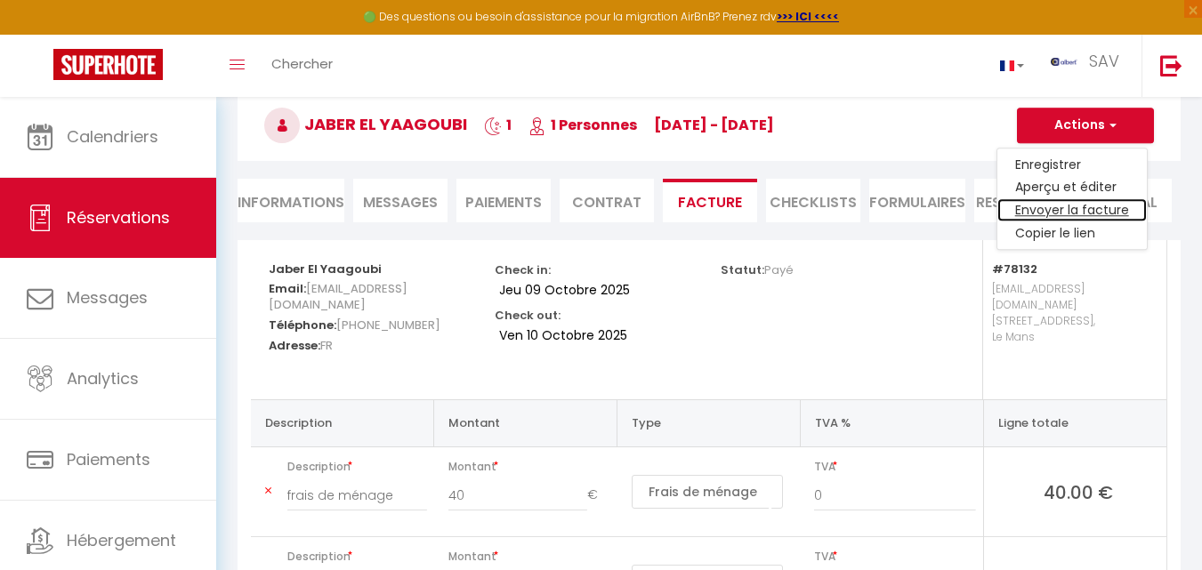
click at [1064, 213] on link "Envoyer la facture" at bounding box center [1071, 210] width 149 height 23
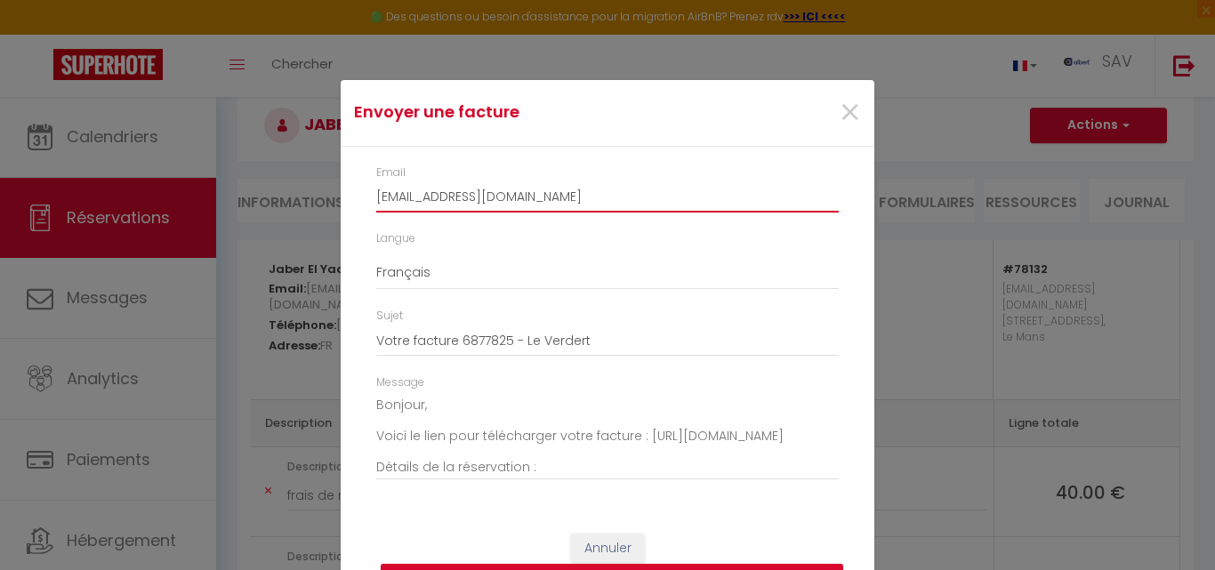
click at [500, 196] on input "[EMAIL_ADDRESS][DOMAIN_NAME]" at bounding box center [607, 197] width 462 height 32
paste input "[EMAIL_ADDRESS]"
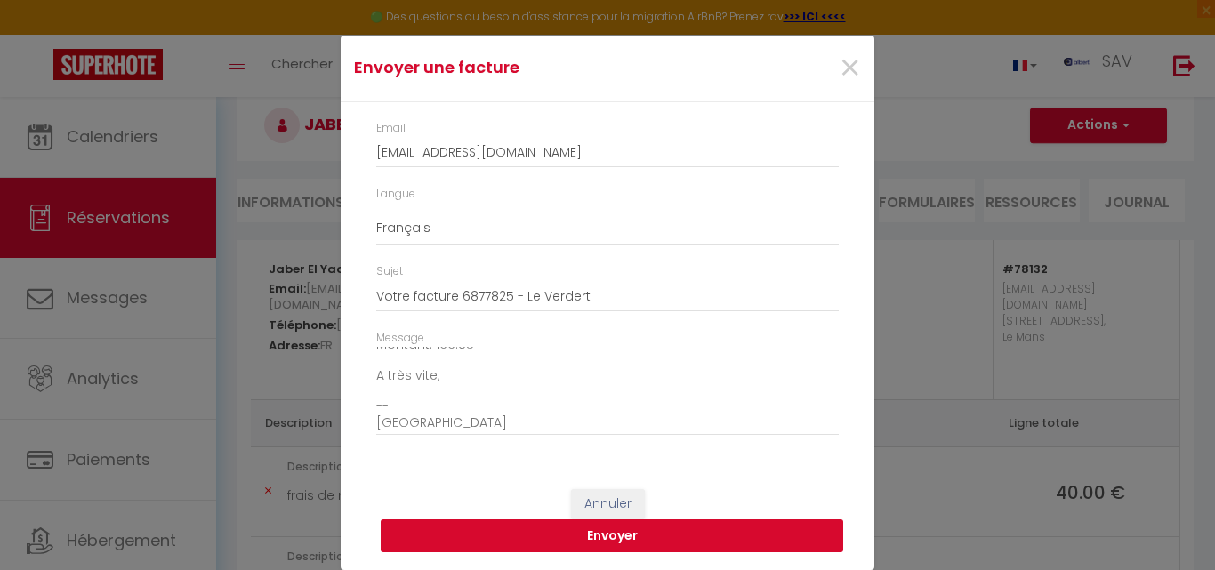
click at [775, 549] on button "Envoyer" at bounding box center [612, 536] width 462 height 34
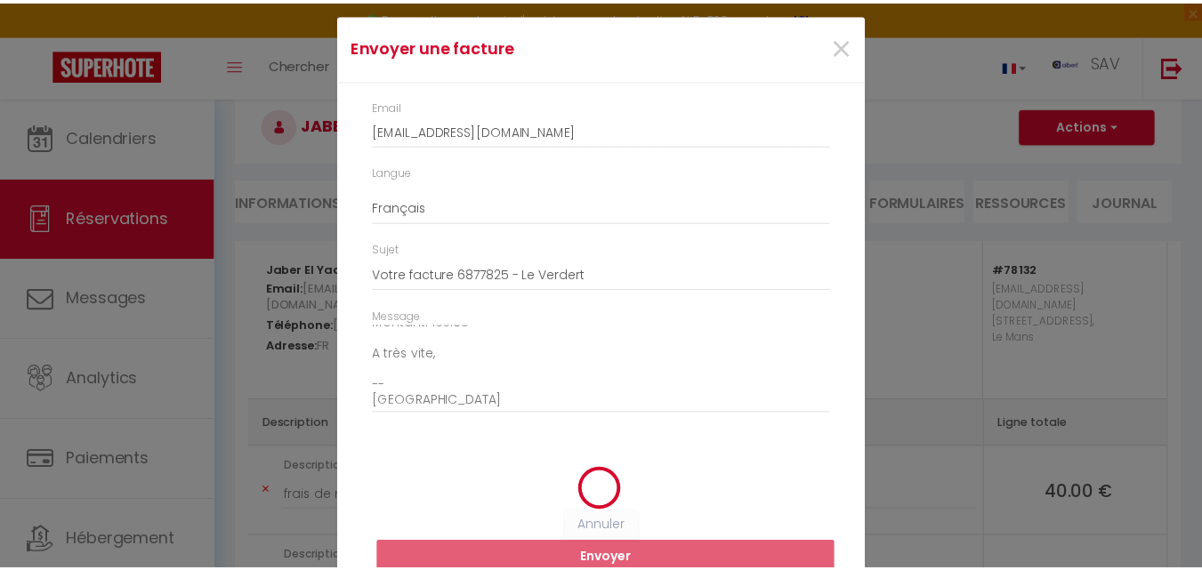
scroll to position [22, 0]
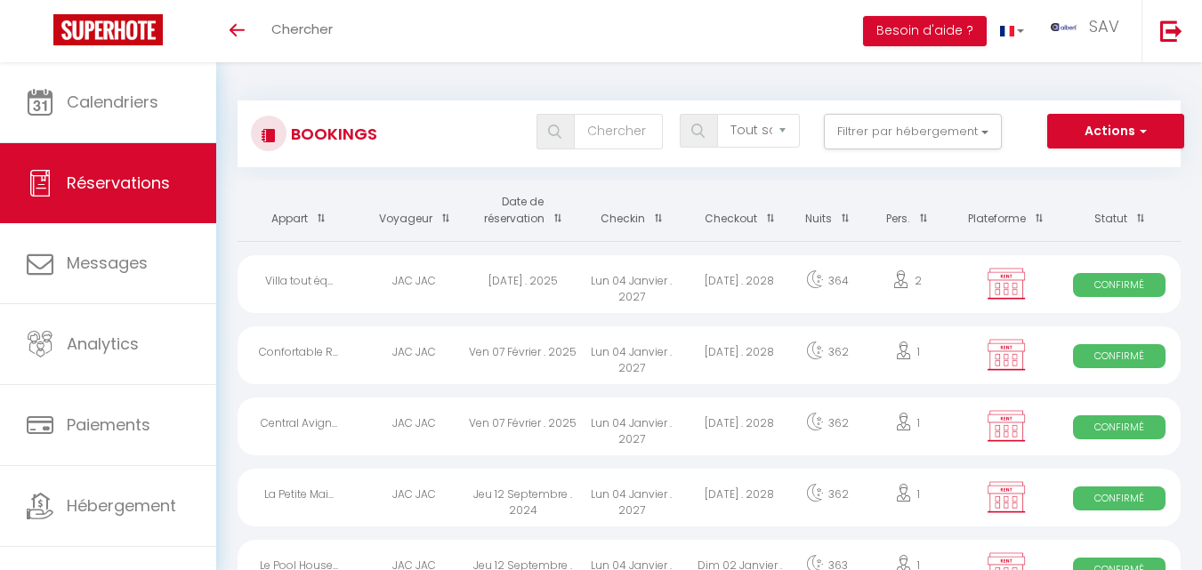
select select "not_cancelled"
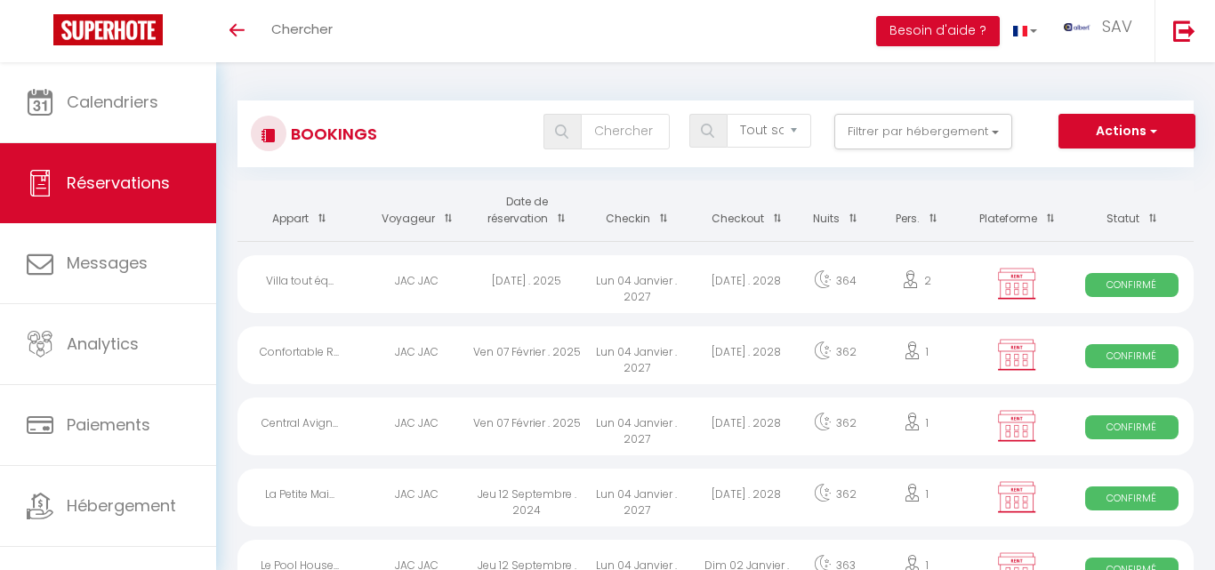
select select "not_cancelled"
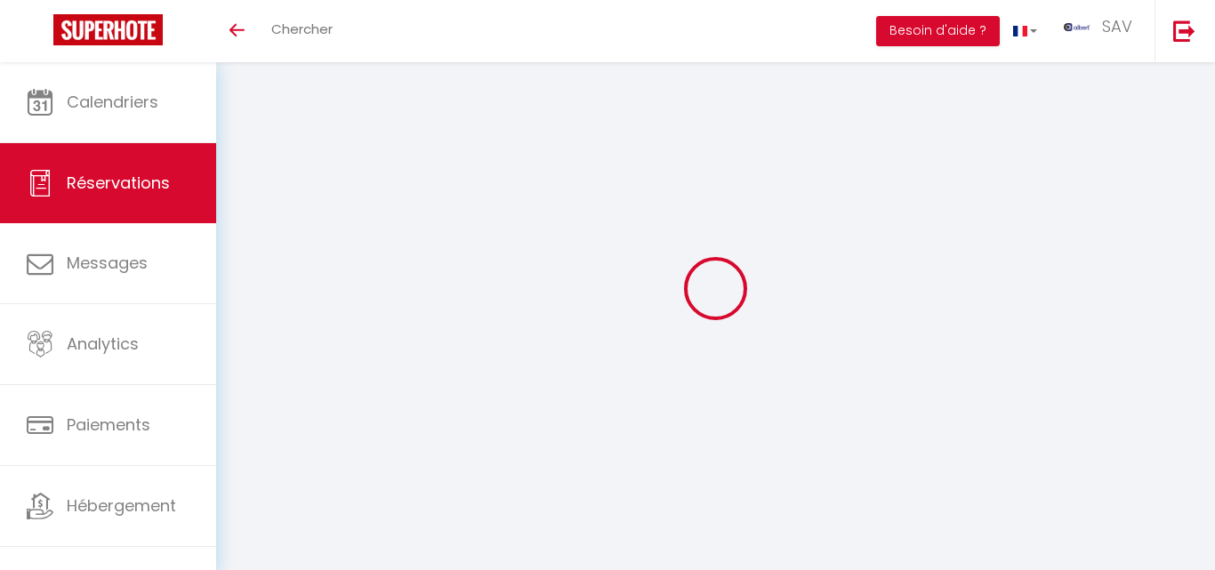
select select "not_cancelled"
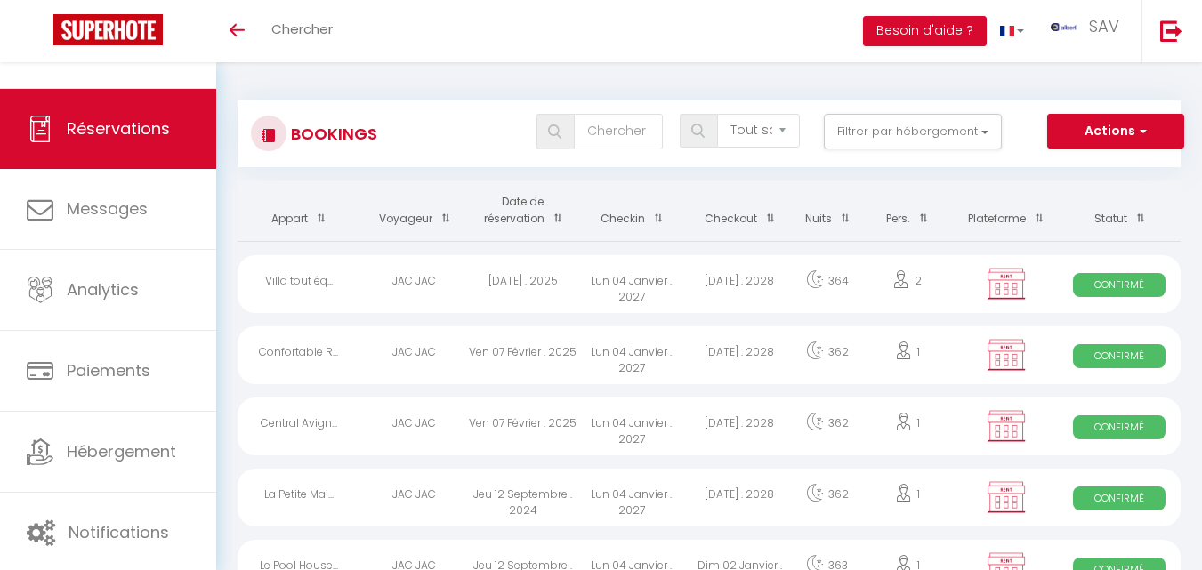
click at [702, 7] on div "Toggle menubar Chercher BUTTON Besoin d'aide ? SAV Paramètres" at bounding box center [658, 31] width 1059 height 62
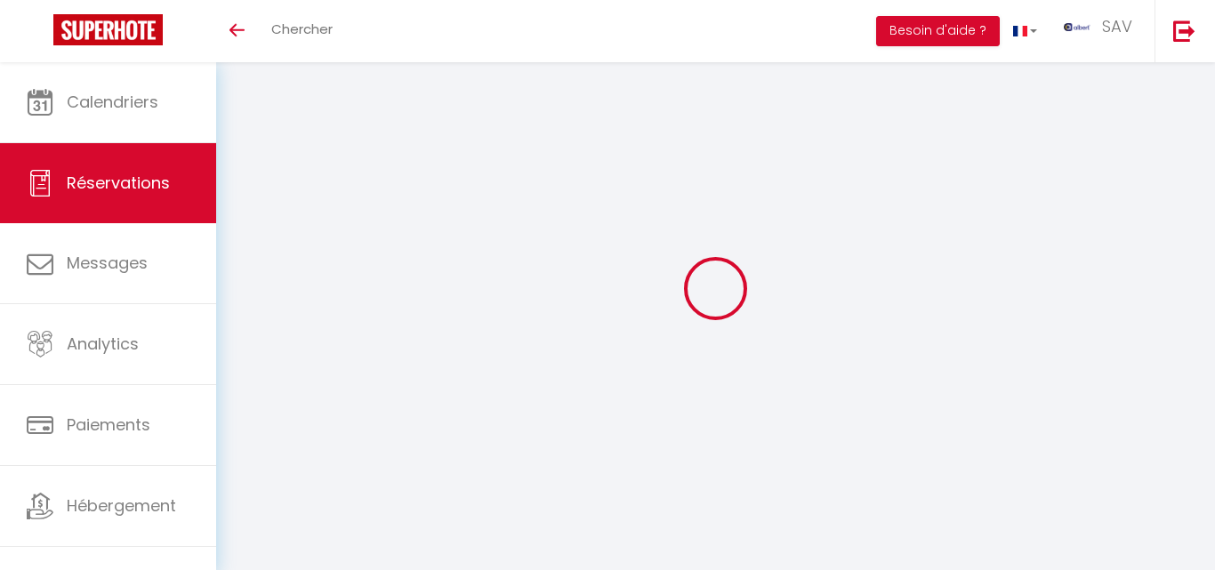
select select "not_cancelled"
